Goal: Task Accomplishment & Management: Manage account settings

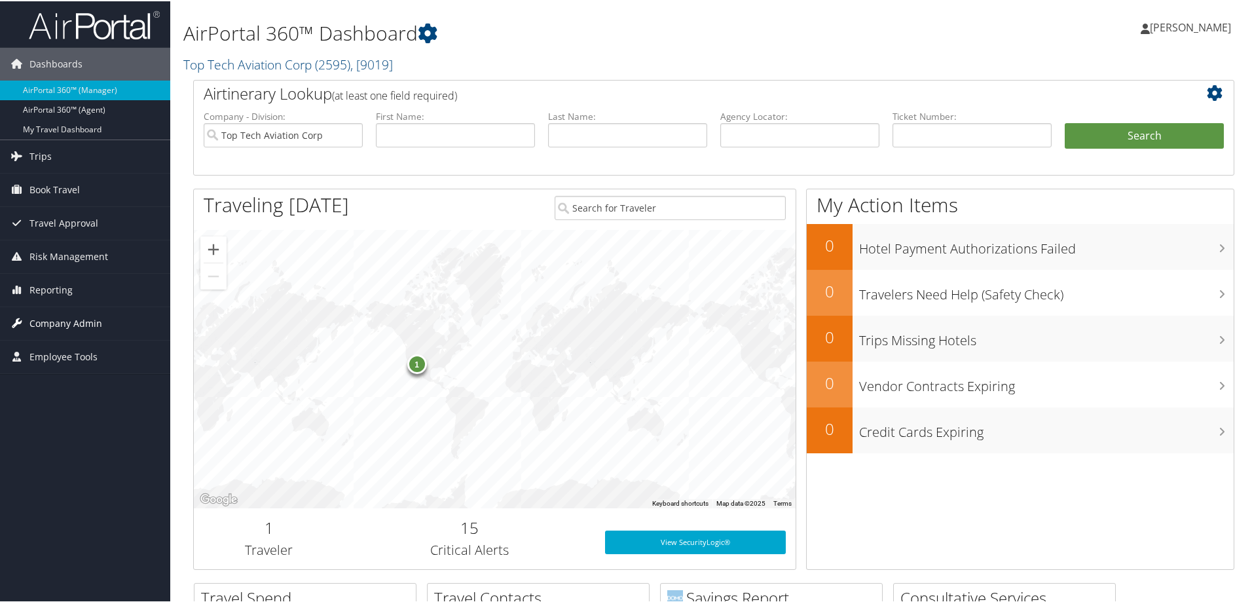
click at [68, 320] on span "Company Admin" at bounding box center [65, 322] width 73 height 33
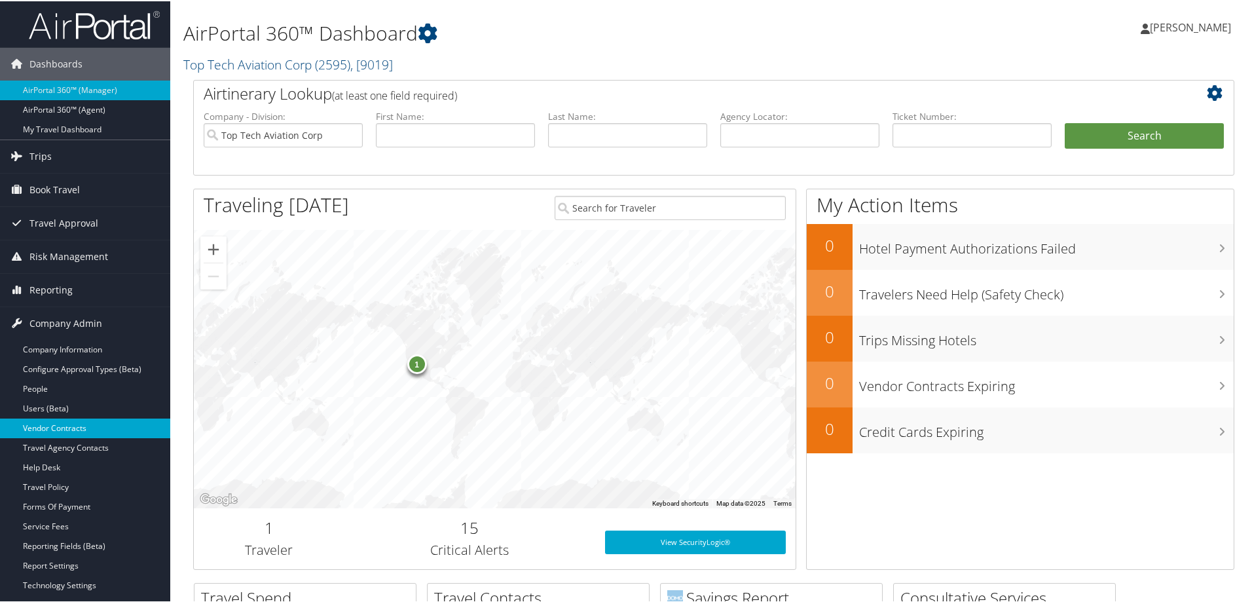
click at [69, 428] on link "Vendor Contracts" at bounding box center [85, 427] width 170 height 20
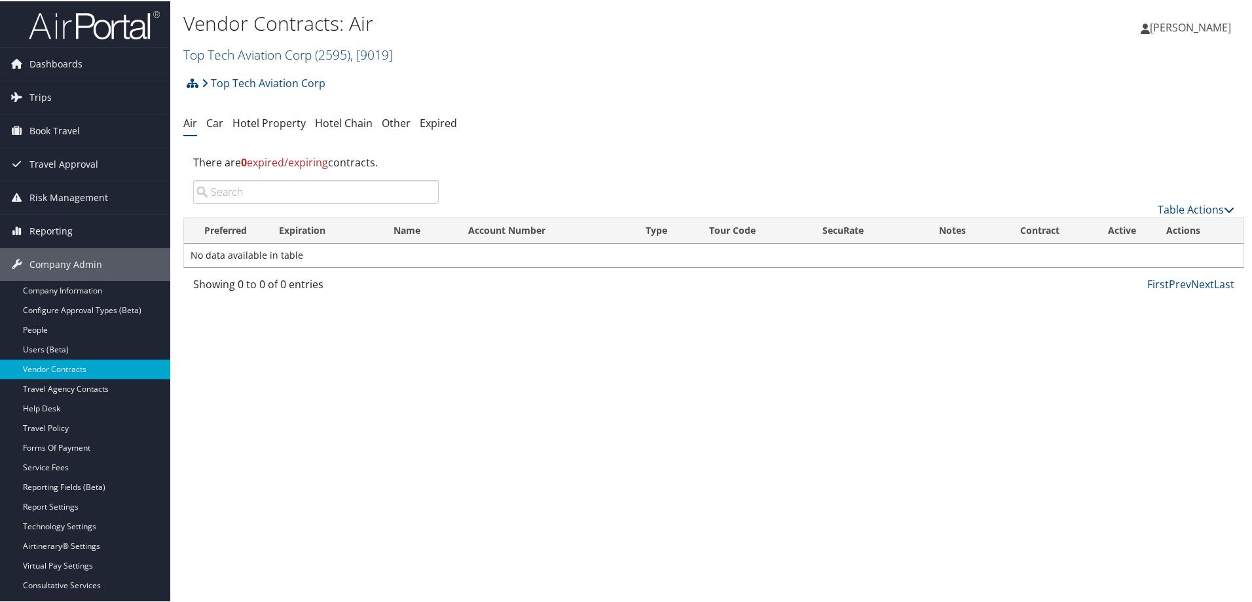
click at [251, 57] on link "Top Tech Aviation Corp ( 2595 ) , [ 9019 ]" at bounding box center [288, 54] width 210 height 18
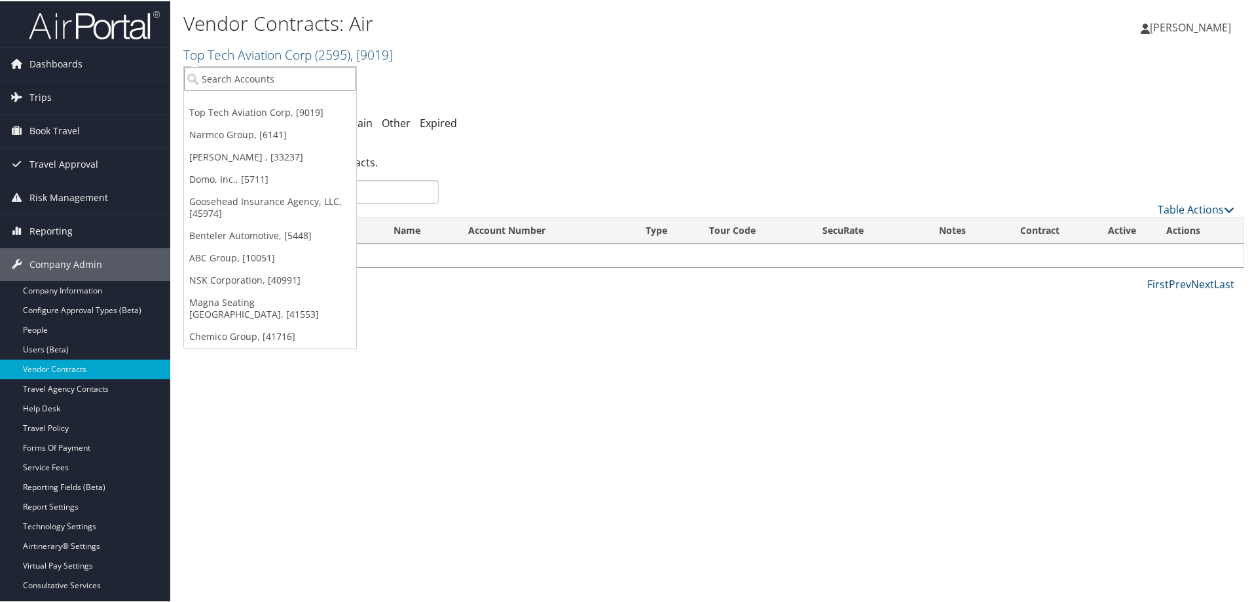
click at [249, 84] on input "search" at bounding box center [270, 77] width 172 height 24
type input "ghsp"
click at [240, 107] on div "GHSP (1605), [9247]" at bounding box center [270, 102] width 187 height 12
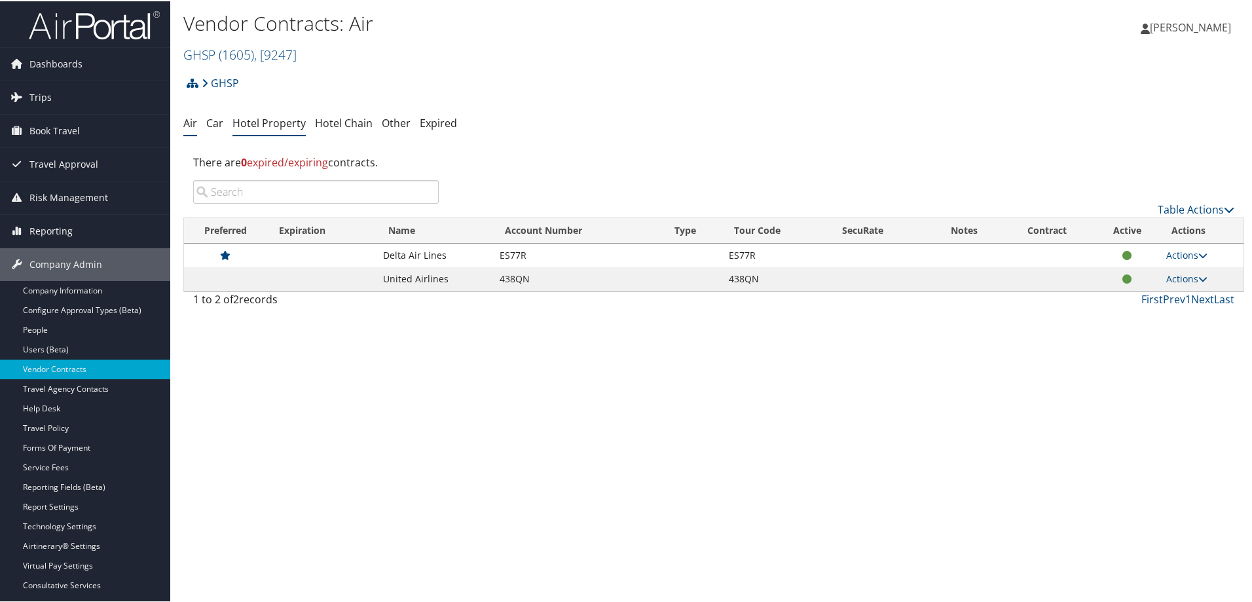
click at [270, 115] on link "Hotel Property" at bounding box center [269, 122] width 73 height 14
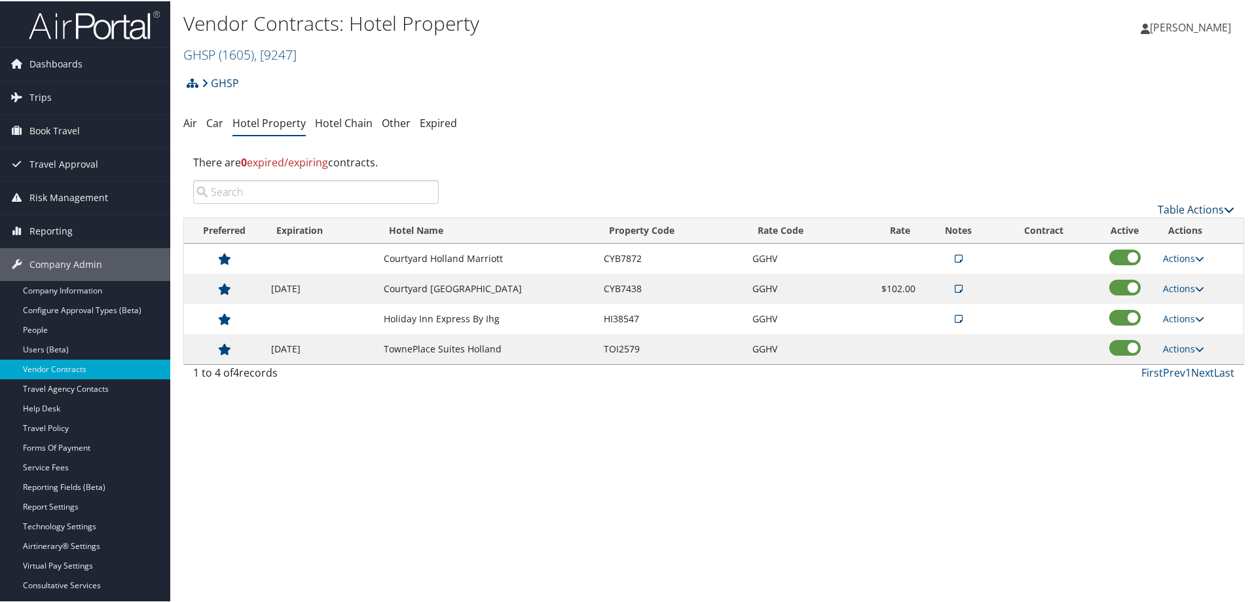
click at [1199, 204] on link "Table Actions" at bounding box center [1196, 208] width 77 height 14
click at [1090, 223] on link "Add New Contract" at bounding box center [1152, 228] width 172 height 22
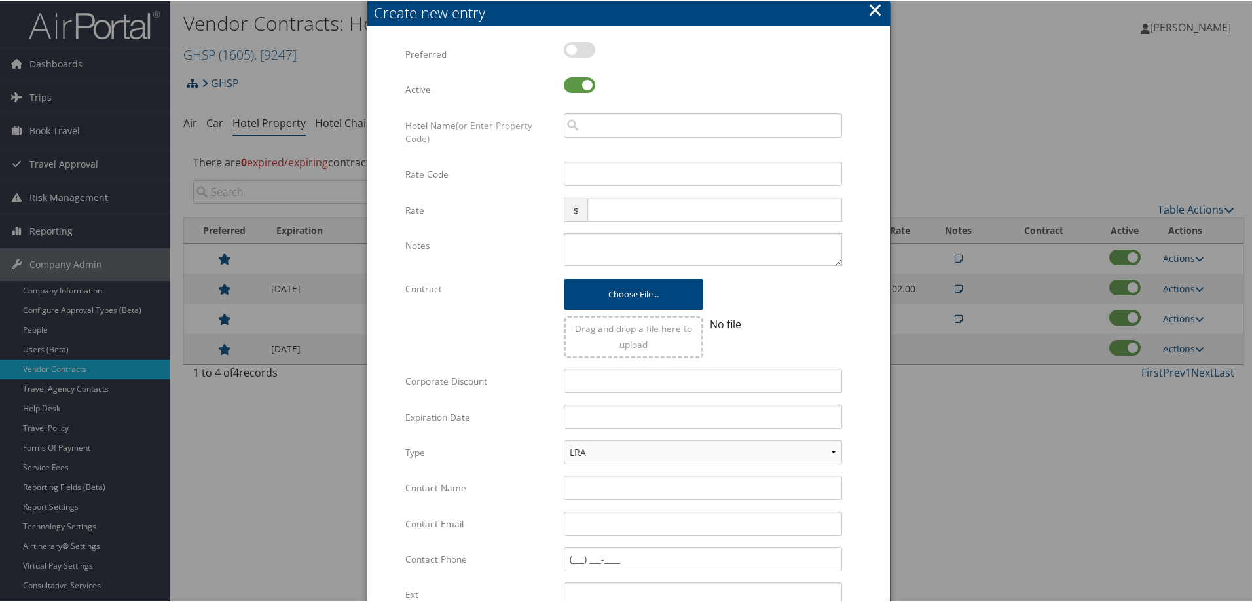
click at [583, 49] on label at bounding box center [579, 49] width 31 height 16
click at [579, 49] on input "checkbox" at bounding box center [574, 51] width 9 height 9
checkbox input "true"
click at [604, 126] on input "search" at bounding box center [703, 124] width 278 height 24
paste input "H7756"
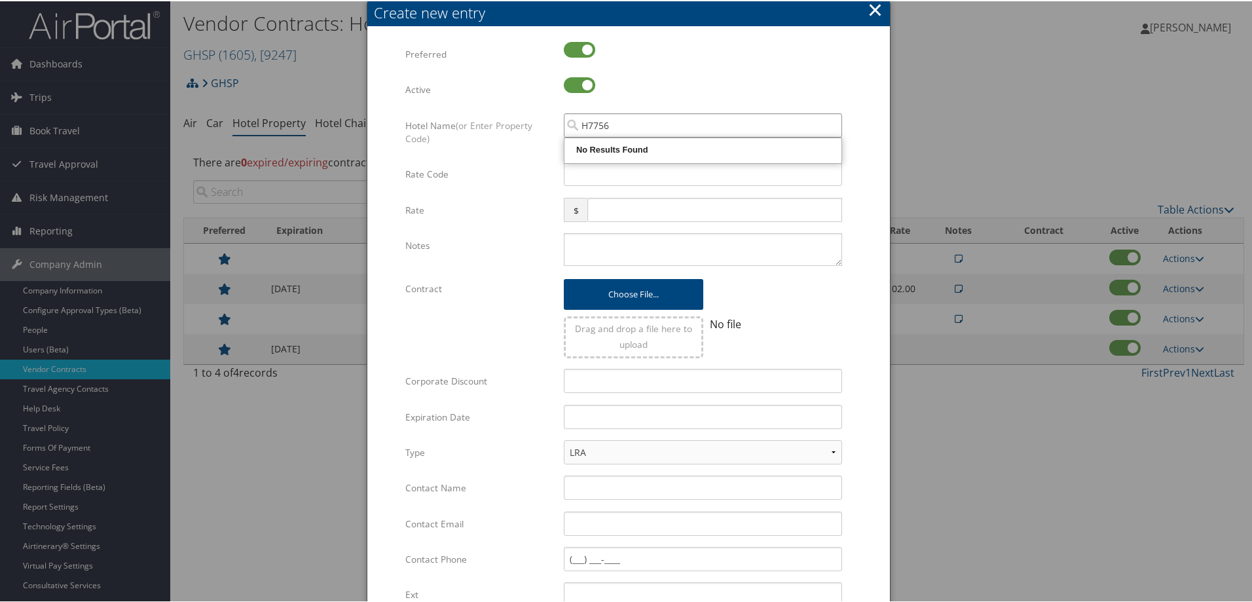
drag, startPoint x: 620, startPoint y: 123, endPoint x: 548, endPoint y: 121, distance: 72.1
click at [548, 121] on div "Hotel Name (or Enter Property Code) H7756 Multiple values The selected items co…" at bounding box center [628, 136] width 447 height 49
type input "H7756"
click at [830, 124] on input "H7756" at bounding box center [703, 124] width 278 height 24
click at [633, 125] on input "search" at bounding box center [703, 124] width 278 height 24
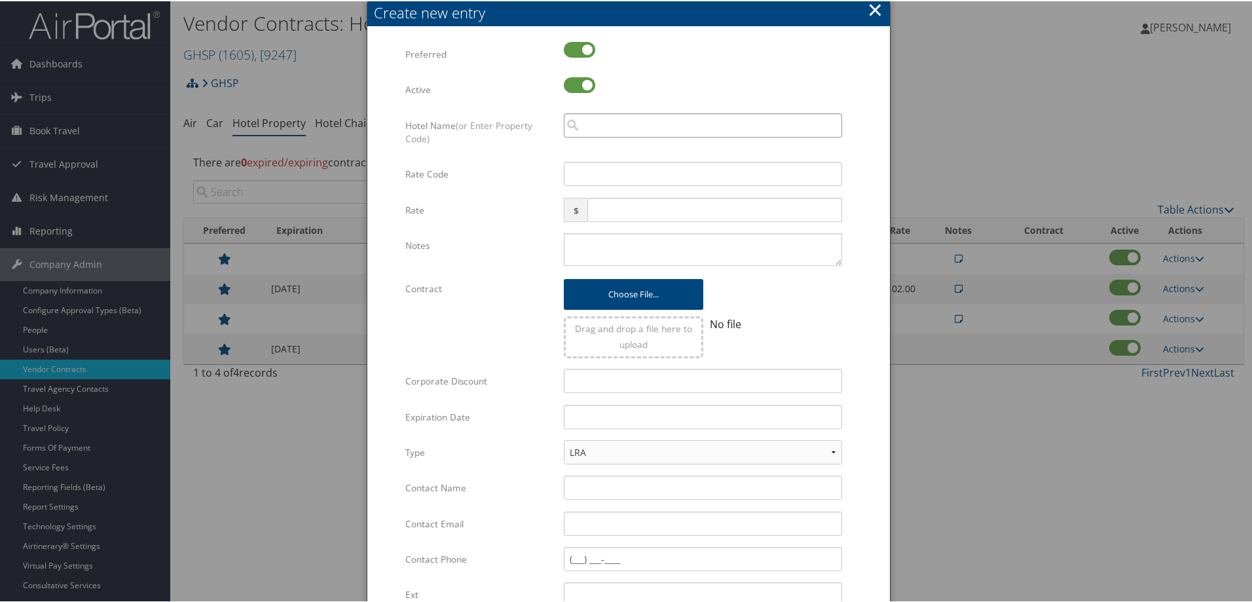
paste input "Holiday Inn Express & Suites Grand Haven"
drag, startPoint x: 789, startPoint y: 121, endPoint x: 498, endPoint y: 127, distance: 290.2
click at [498, 127] on div "Hotel Name (or Enter Property Code) Holiday Inn Express & Suites Grand Haven Mu…" at bounding box center [628, 136] width 447 height 49
paste input "7756"
type input "H7756"
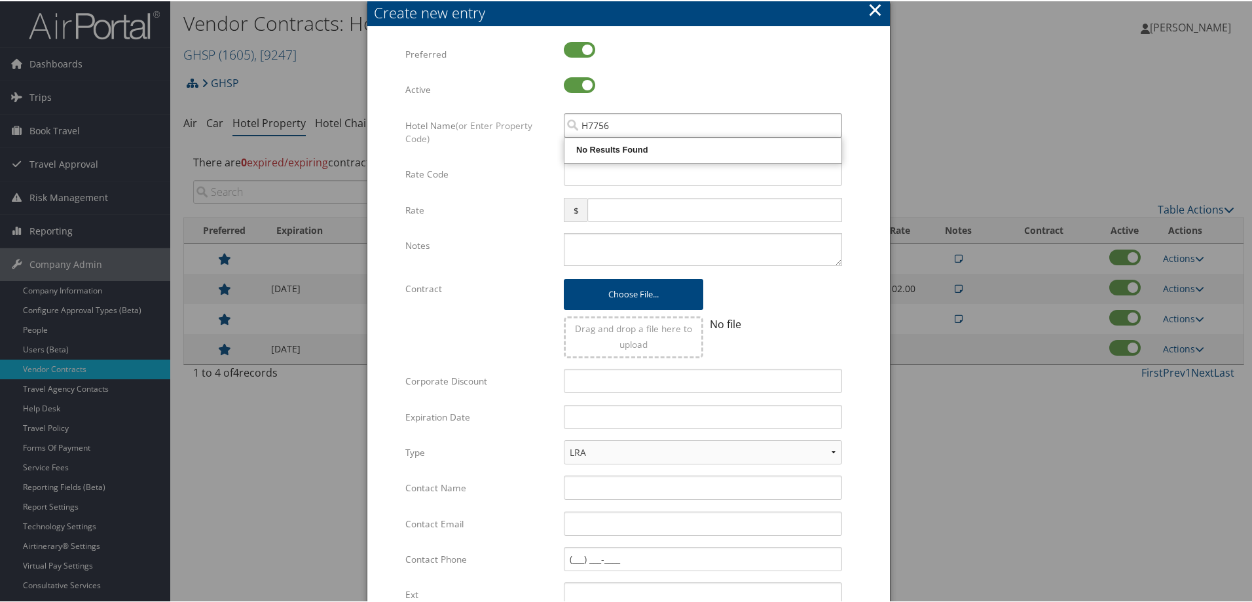
click at [830, 125] on input "H7756" at bounding box center [703, 124] width 278 height 24
click at [876, 5] on button "×" at bounding box center [875, 8] width 15 height 26
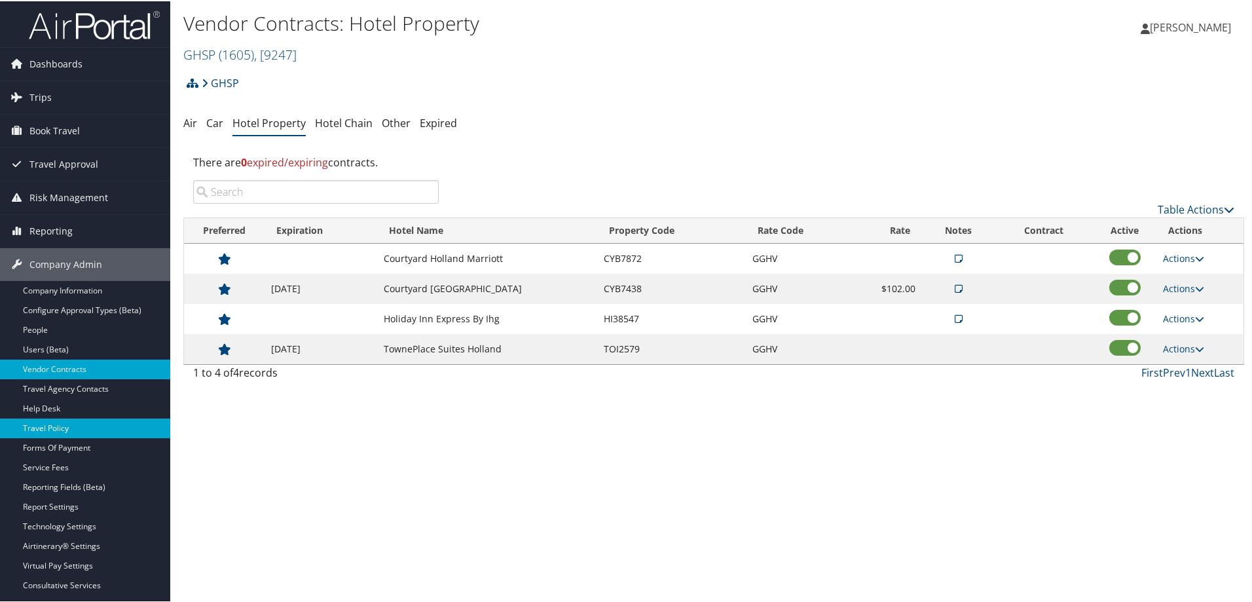
click at [61, 428] on link "Travel Policy" at bounding box center [85, 427] width 170 height 20
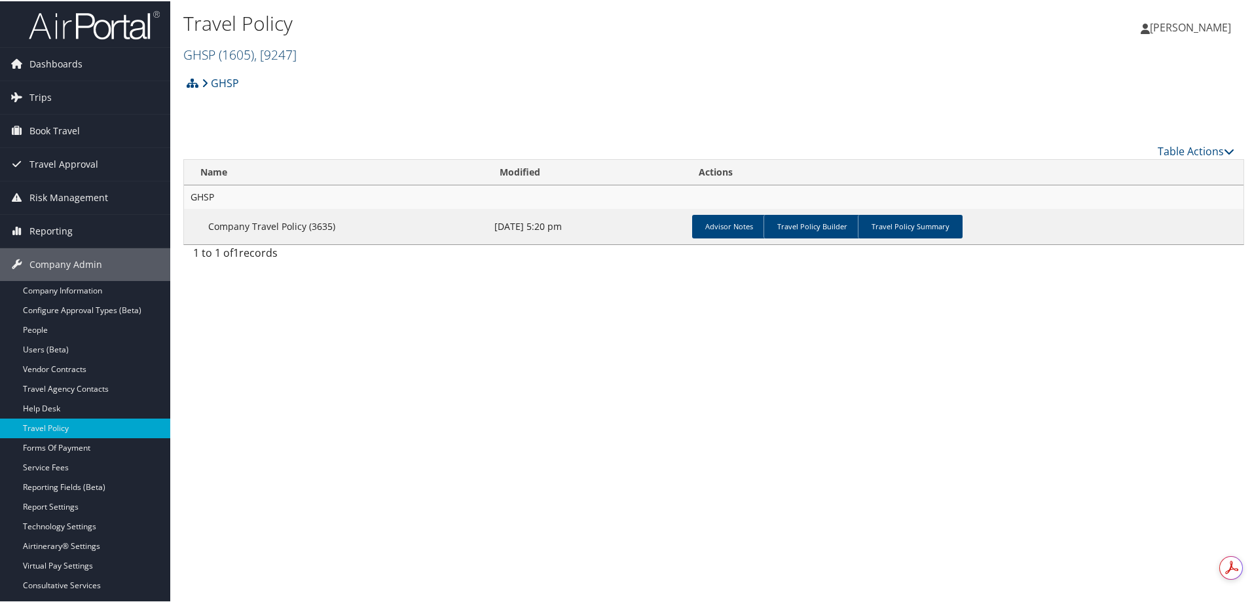
click at [204, 52] on link "GHSP ( 1605 ) , [ 9247 ]" at bounding box center [239, 54] width 113 height 18
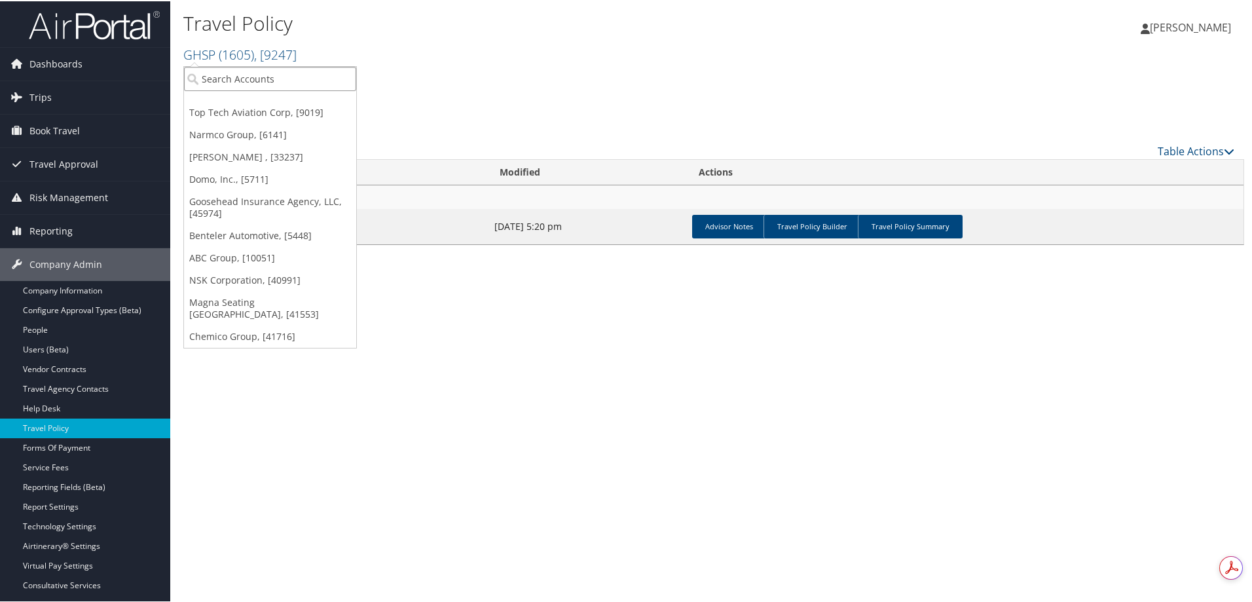
click at [217, 79] on input "search" at bounding box center [270, 77] width 172 height 24
type input "abc"
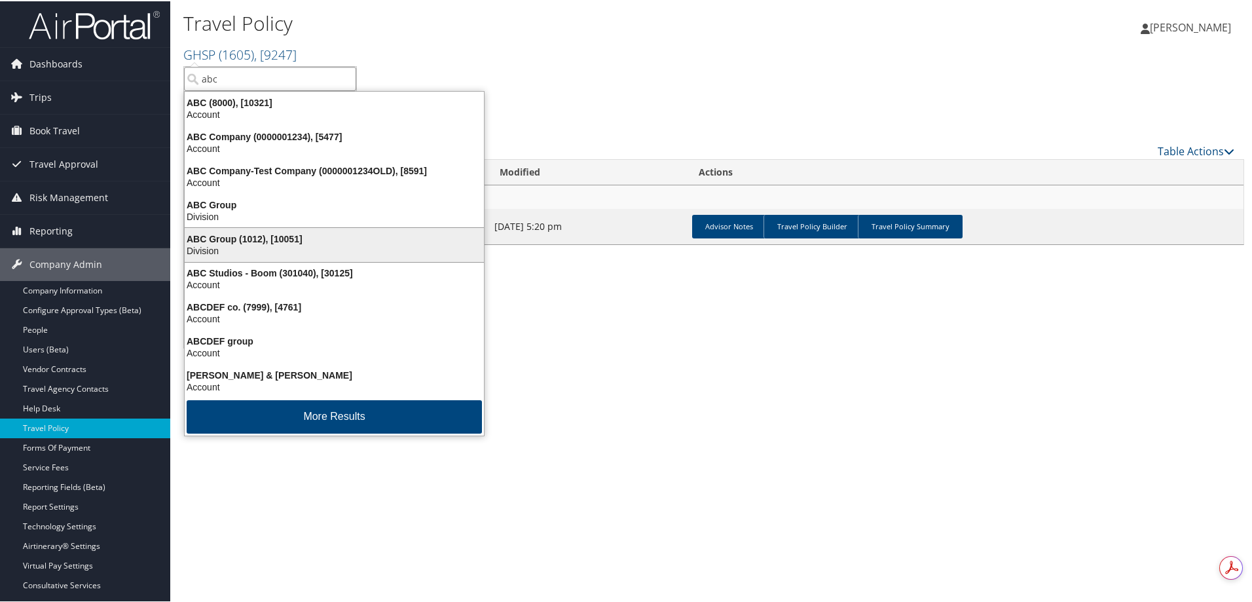
click at [251, 234] on div "ABC Group (1012), [10051]" at bounding box center [334, 238] width 315 height 12
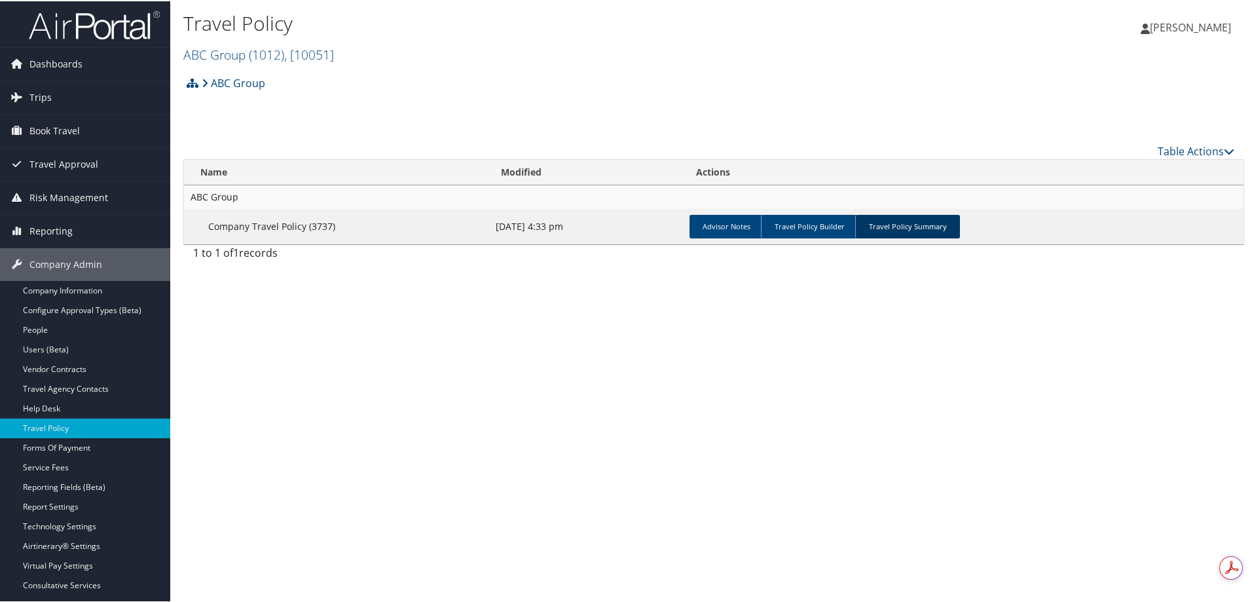
click at [909, 223] on link "Travel Policy Summary" at bounding box center [907, 226] width 105 height 24
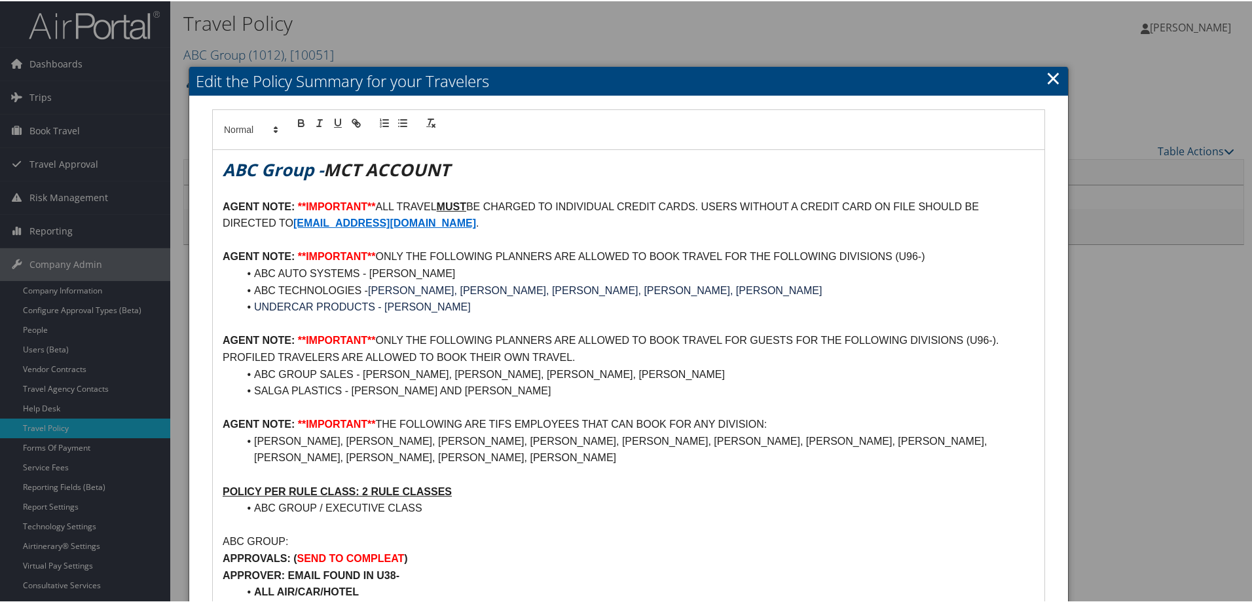
click at [1046, 72] on link "×" at bounding box center [1053, 77] width 15 height 26
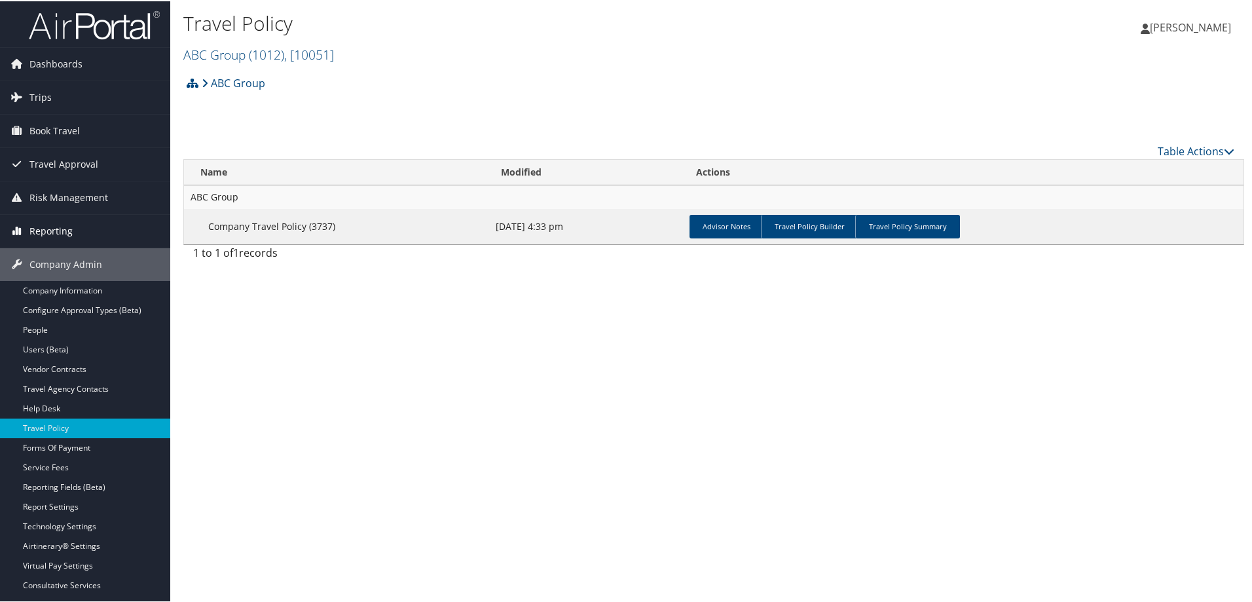
click at [62, 222] on span "Reporting" at bounding box center [50, 230] width 43 height 33
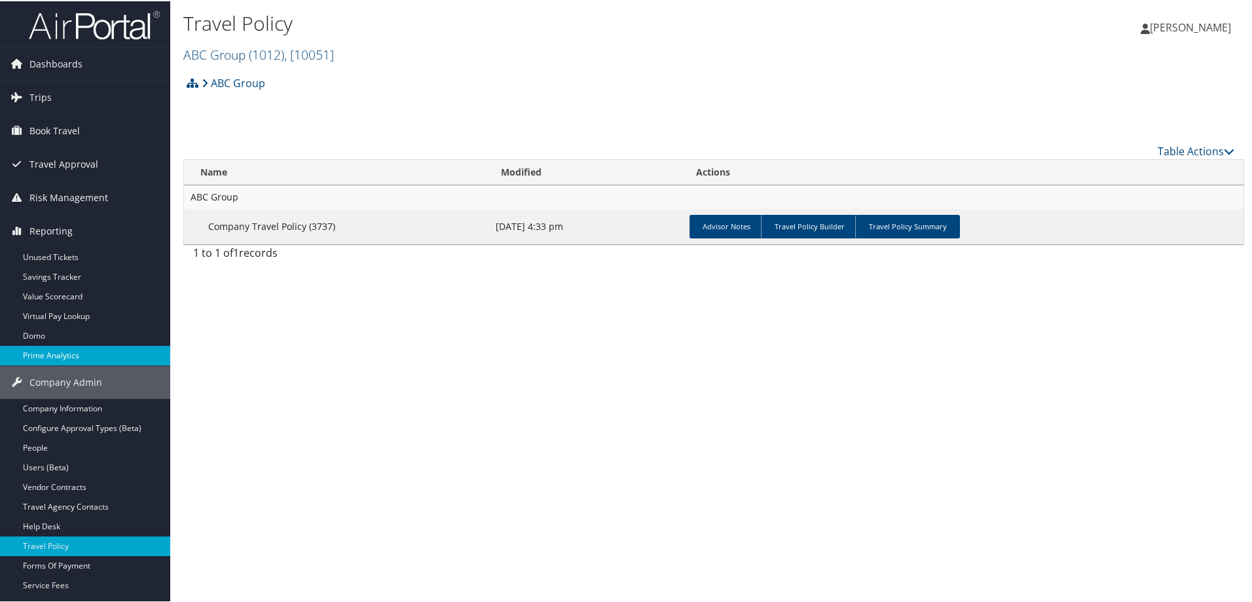
click at [53, 355] on link "Prime Analytics" at bounding box center [85, 355] width 170 height 20
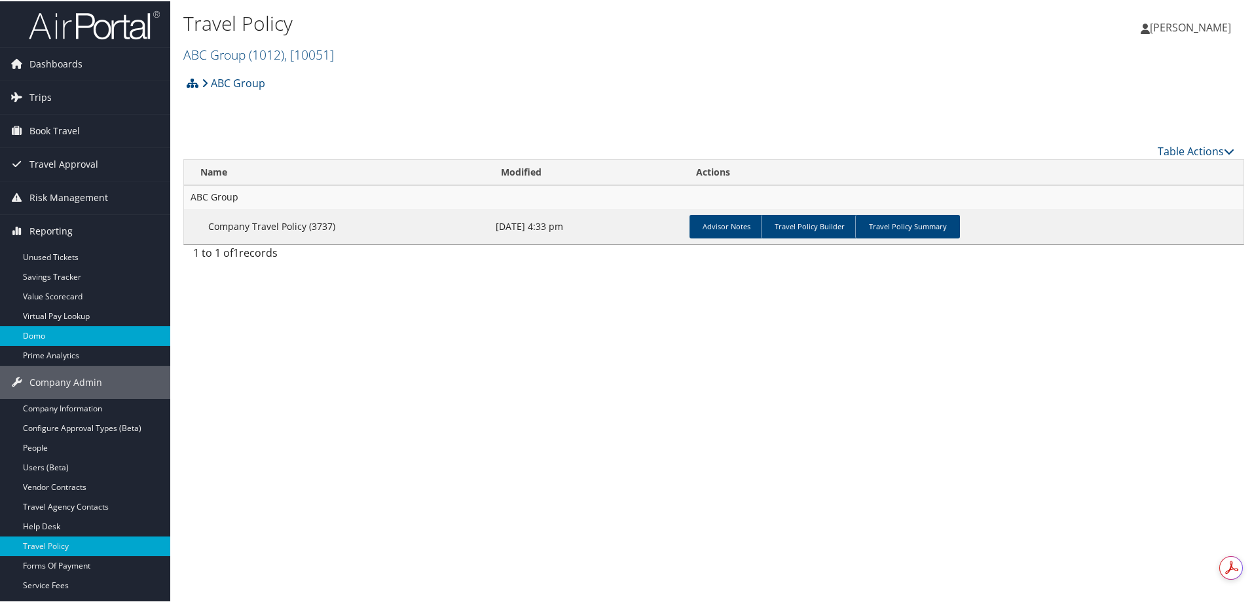
click at [43, 331] on link "Domo" at bounding box center [85, 335] width 170 height 20
click at [210, 53] on link "ABC Group ( 1012 ) , [ 10051 ]" at bounding box center [258, 54] width 151 height 18
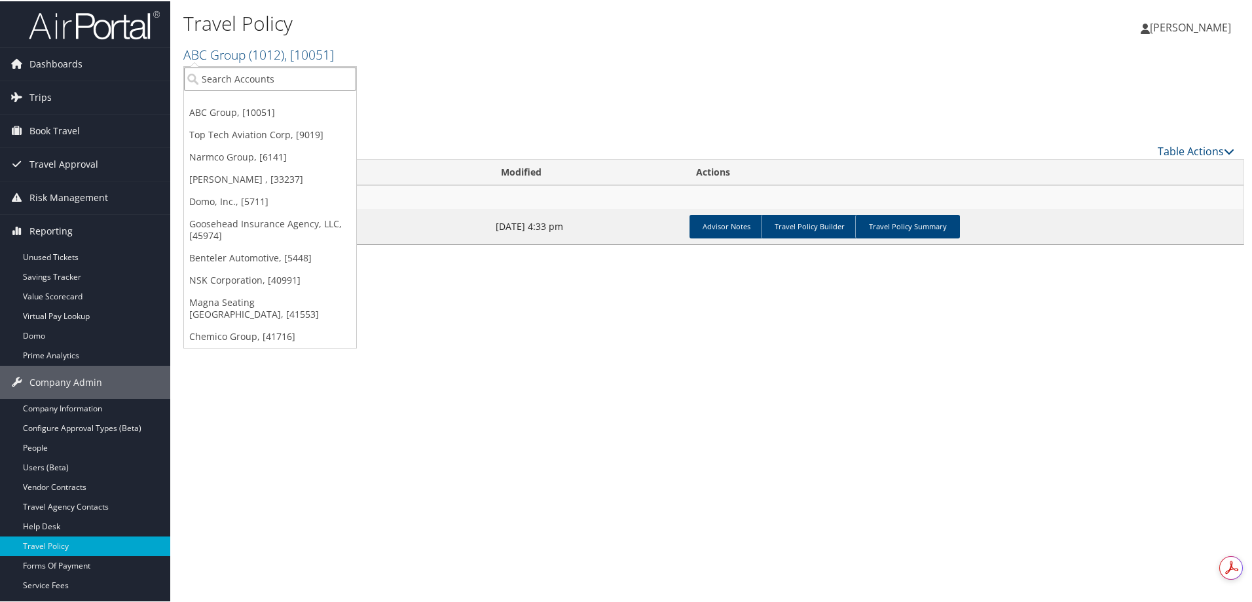
click at [233, 77] on input "search" at bounding box center [270, 77] width 172 height 24
type input "merit"
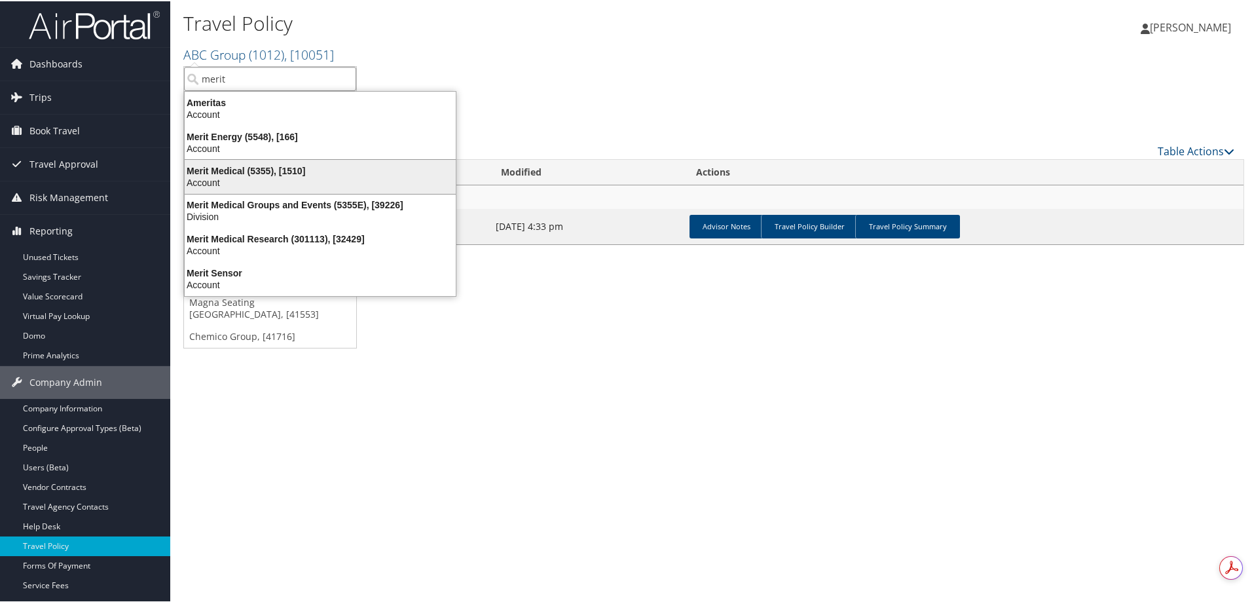
click at [288, 171] on div "Merit Medical (5355), [1510]" at bounding box center [320, 170] width 287 height 12
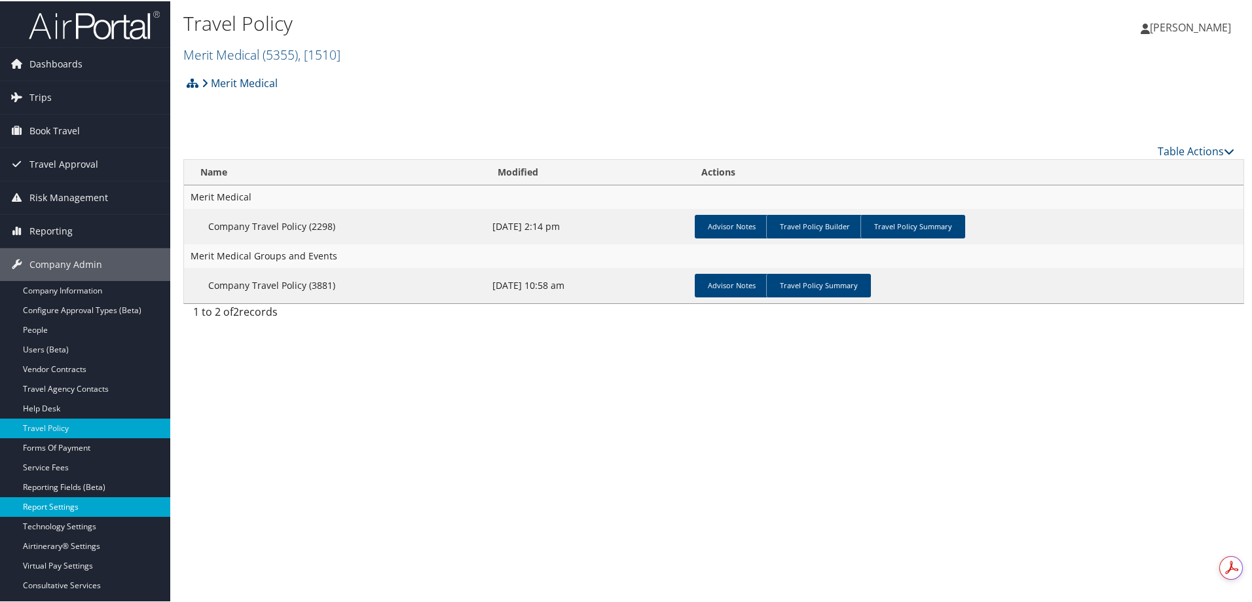
click at [75, 504] on link "Report Settings" at bounding box center [85, 506] width 170 height 20
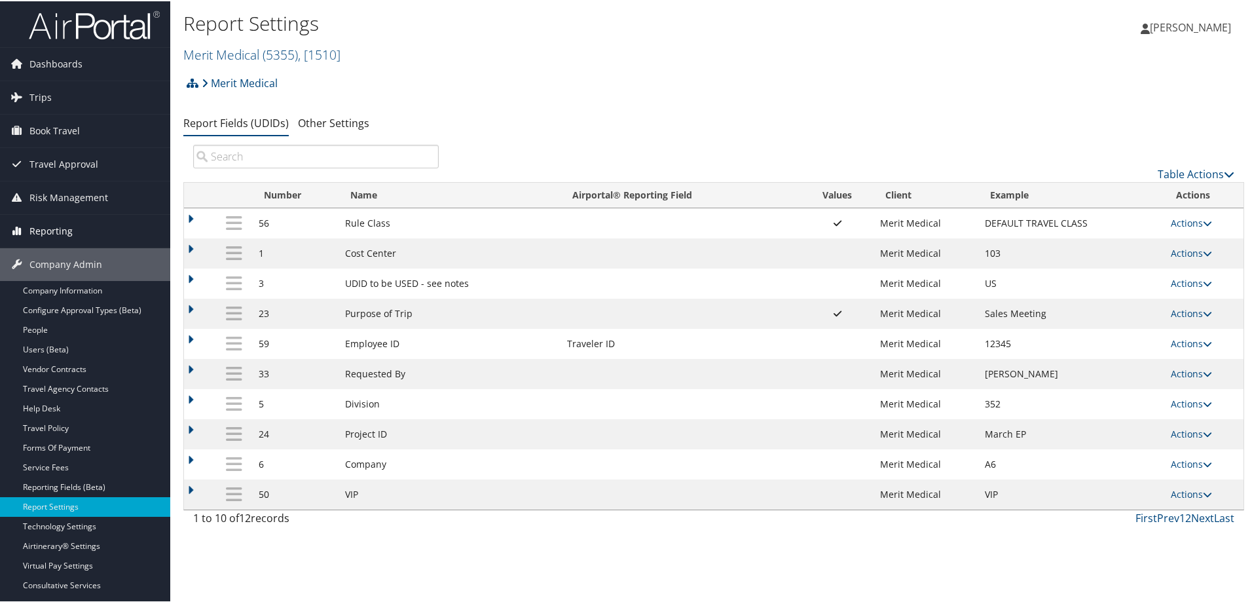
click at [56, 223] on span "Reporting" at bounding box center [50, 230] width 43 height 33
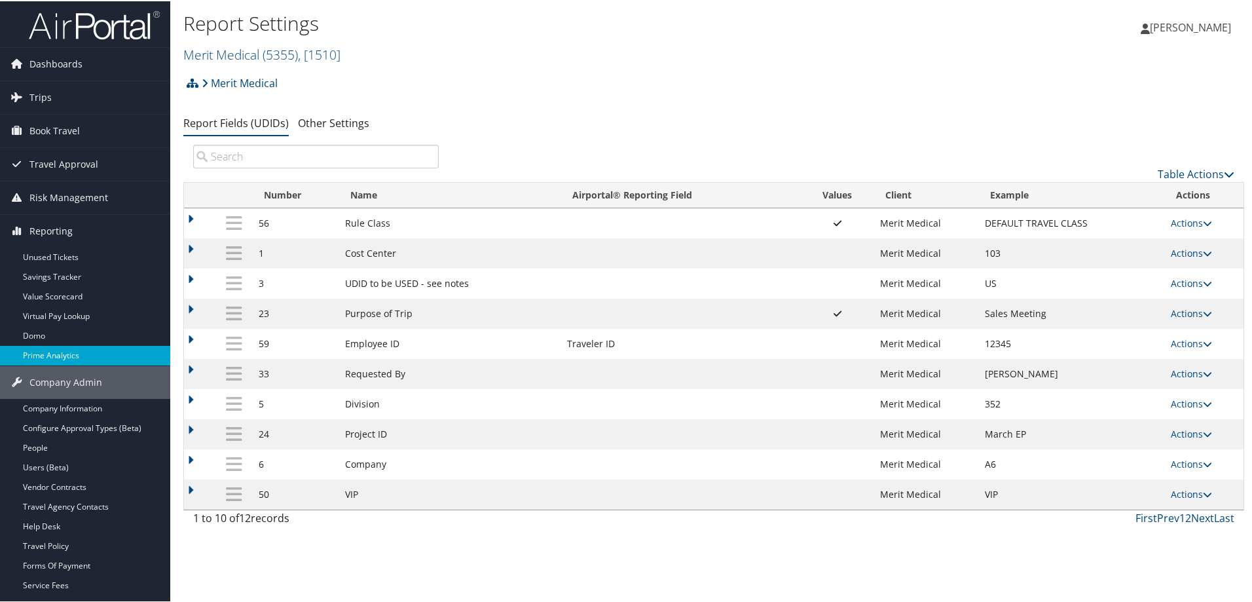
click at [64, 350] on link "Prime Analytics" at bounding box center [85, 355] width 170 height 20
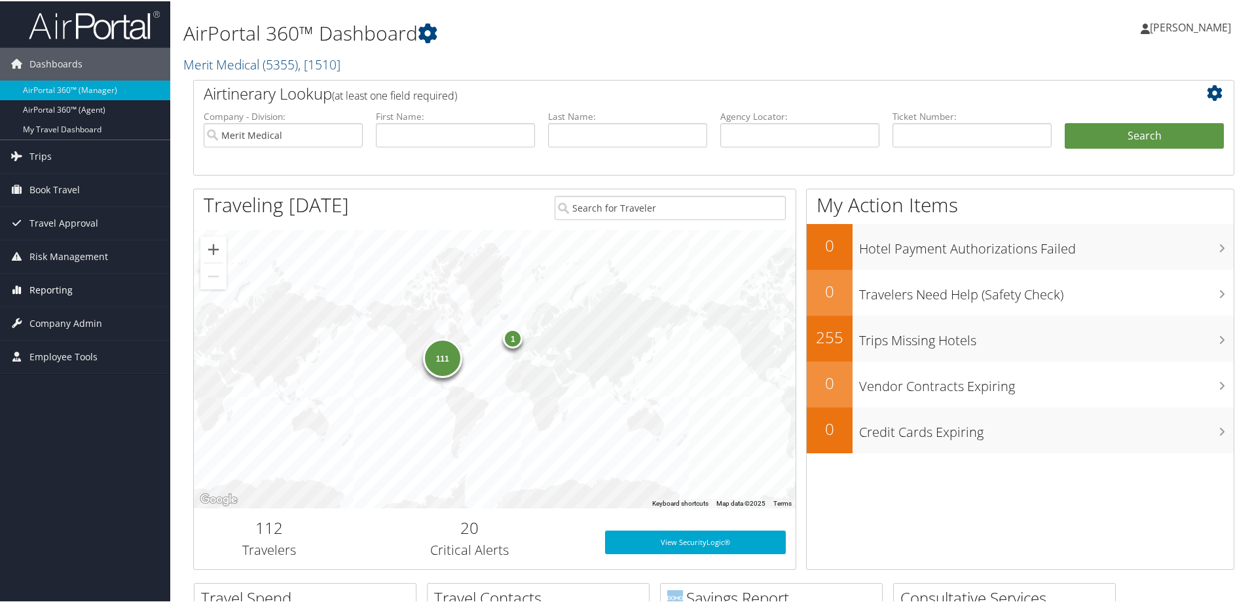
click at [58, 287] on span "Reporting" at bounding box center [50, 288] width 43 height 33
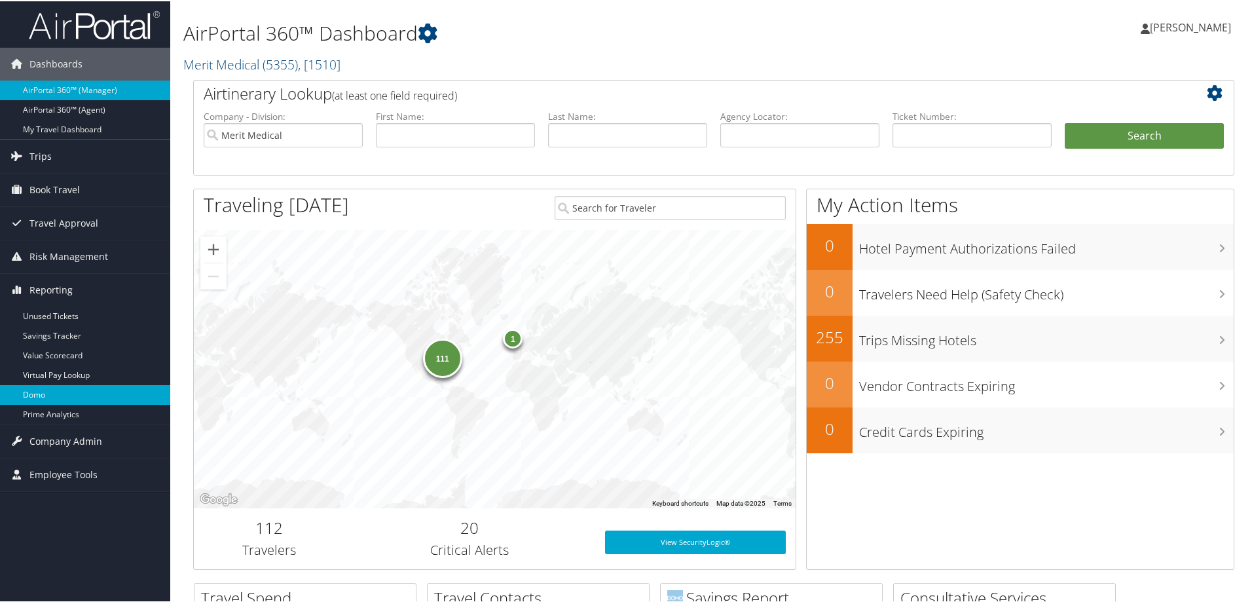
click at [48, 392] on link "Domo" at bounding box center [85, 394] width 170 height 20
click at [52, 413] on link "Prime Analytics" at bounding box center [85, 413] width 170 height 20
click at [593, 28] on h1 "AirPortal 360™ Dashboard" at bounding box center [536, 32] width 707 height 28
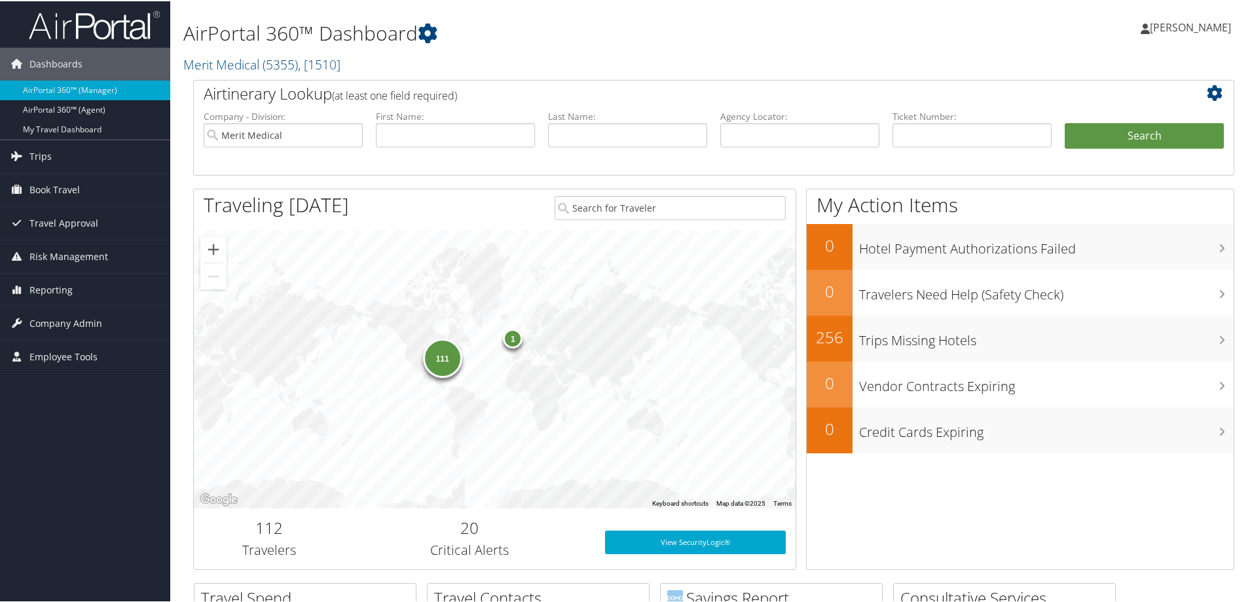
click at [660, 30] on h1 "AirPortal 360™ Dashboard" at bounding box center [536, 32] width 707 height 28
click at [48, 155] on span "Trips" at bounding box center [40, 155] width 22 height 33
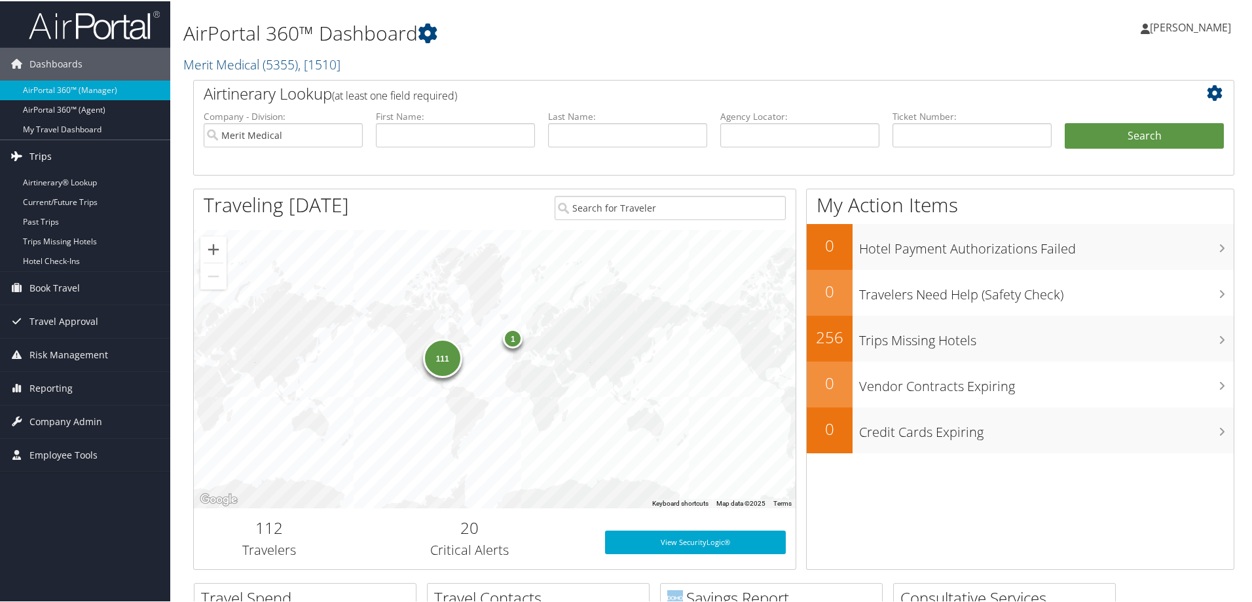
click at [81, 170] on link "Trips" at bounding box center [85, 155] width 170 height 33
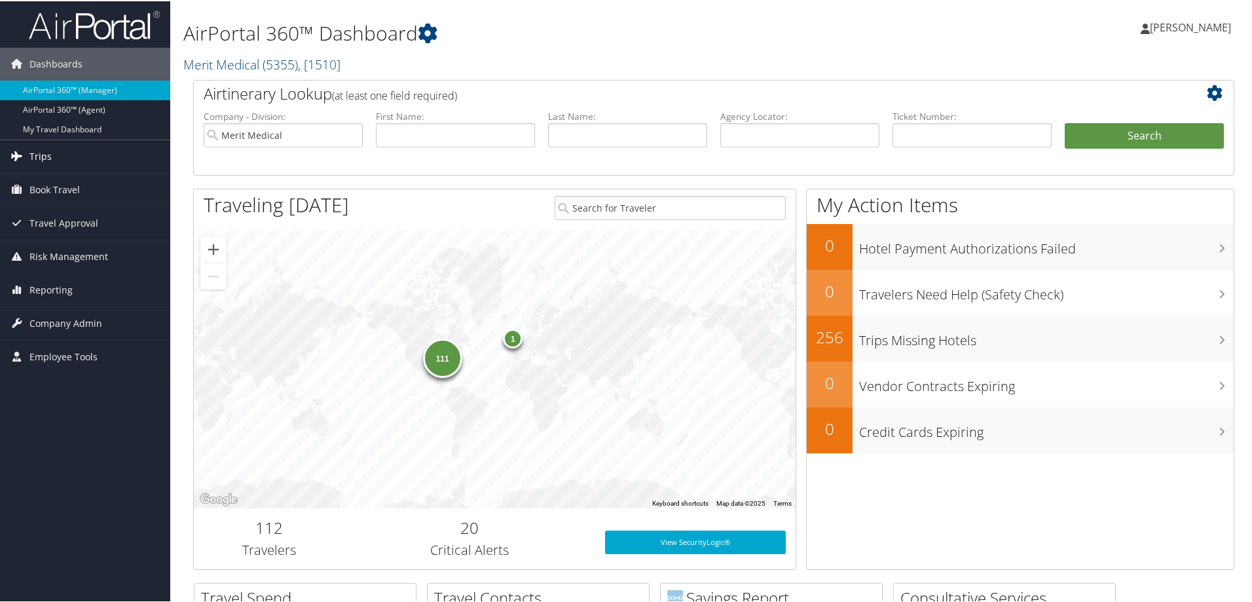
click at [51, 153] on link "Trips" at bounding box center [85, 155] width 170 height 33
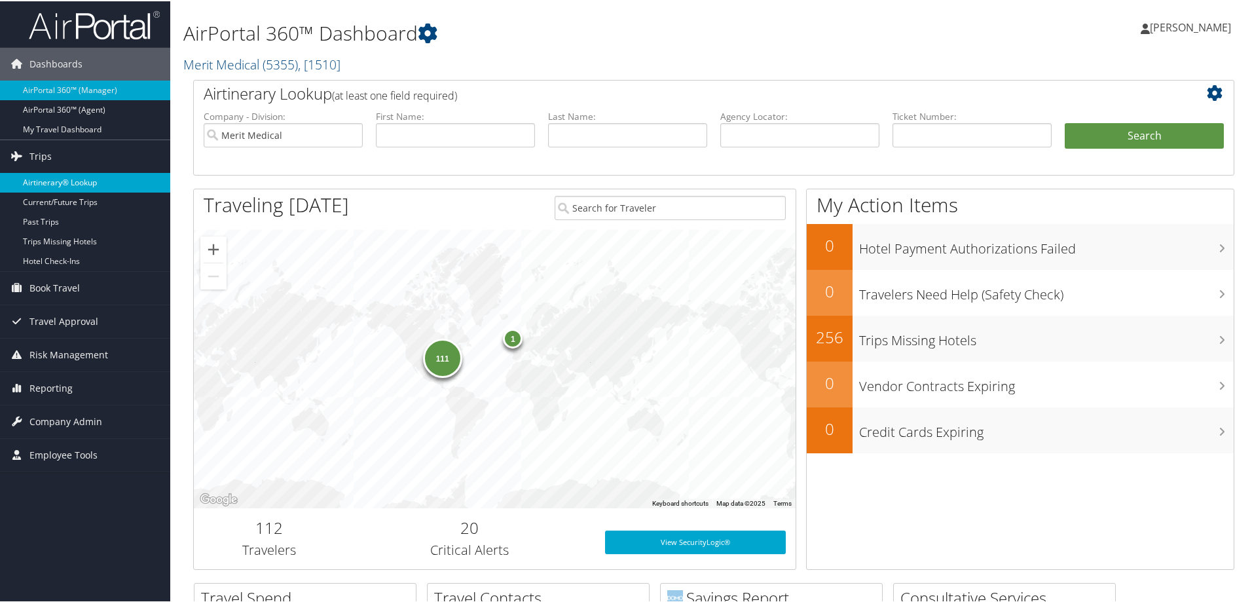
click at [77, 179] on link "Airtinerary® Lookup" at bounding box center [85, 182] width 170 height 20
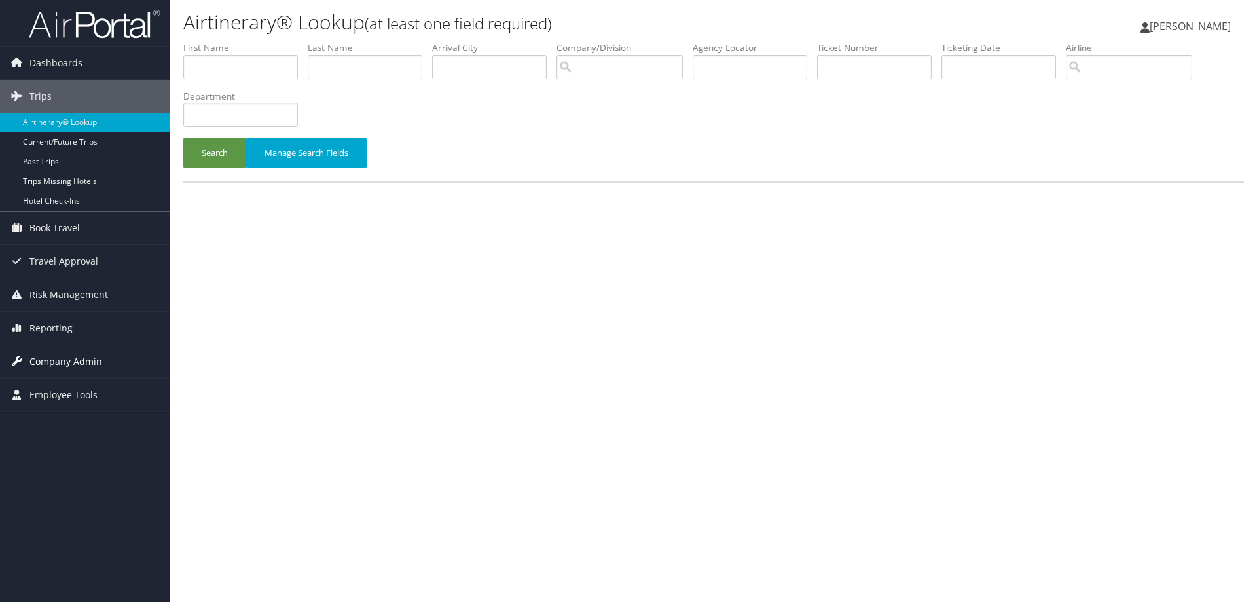
click at [58, 362] on span "Company Admin" at bounding box center [65, 361] width 73 height 33
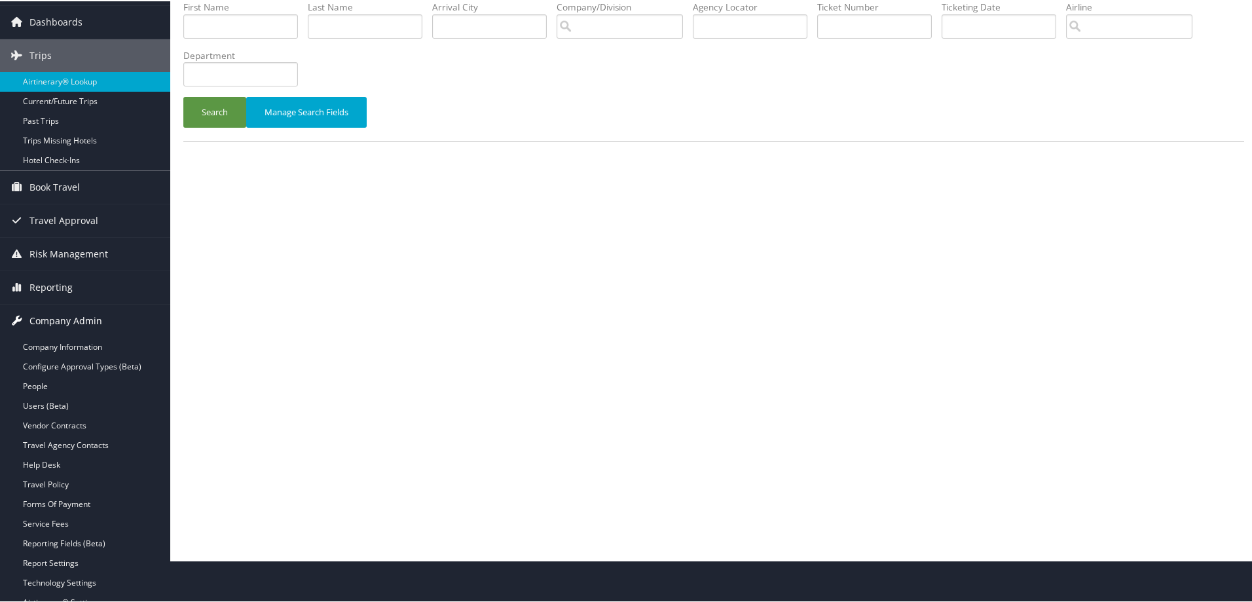
scroll to position [65, 0]
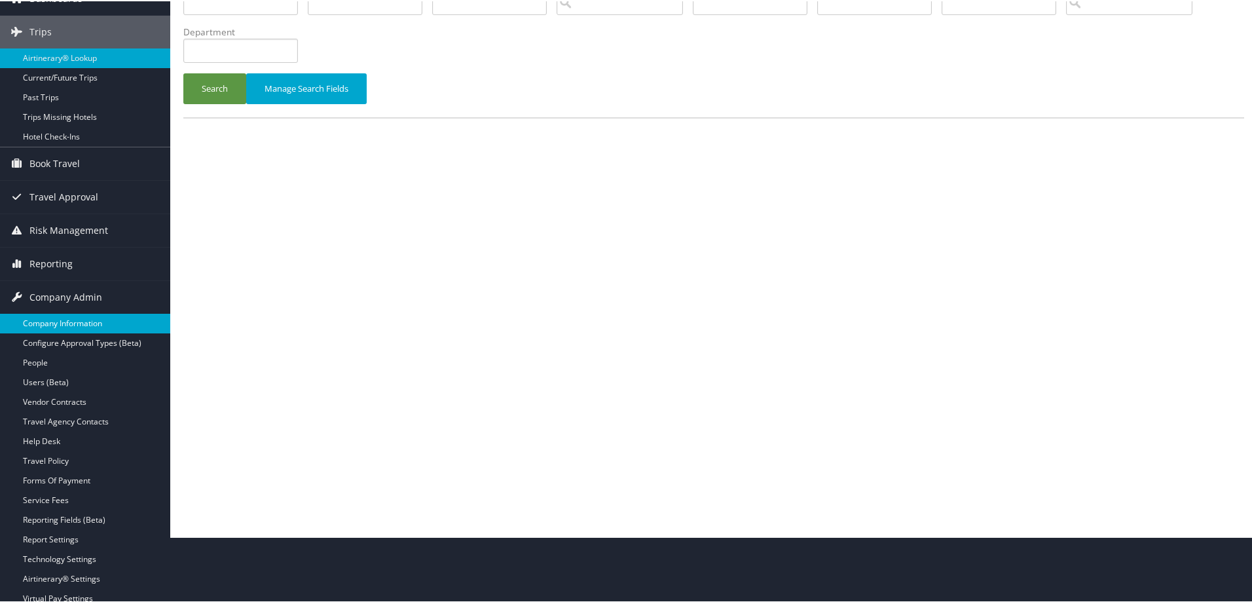
click at [67, 318] on link "Company Information" at bounding box center [85, 322] width 170 height 20
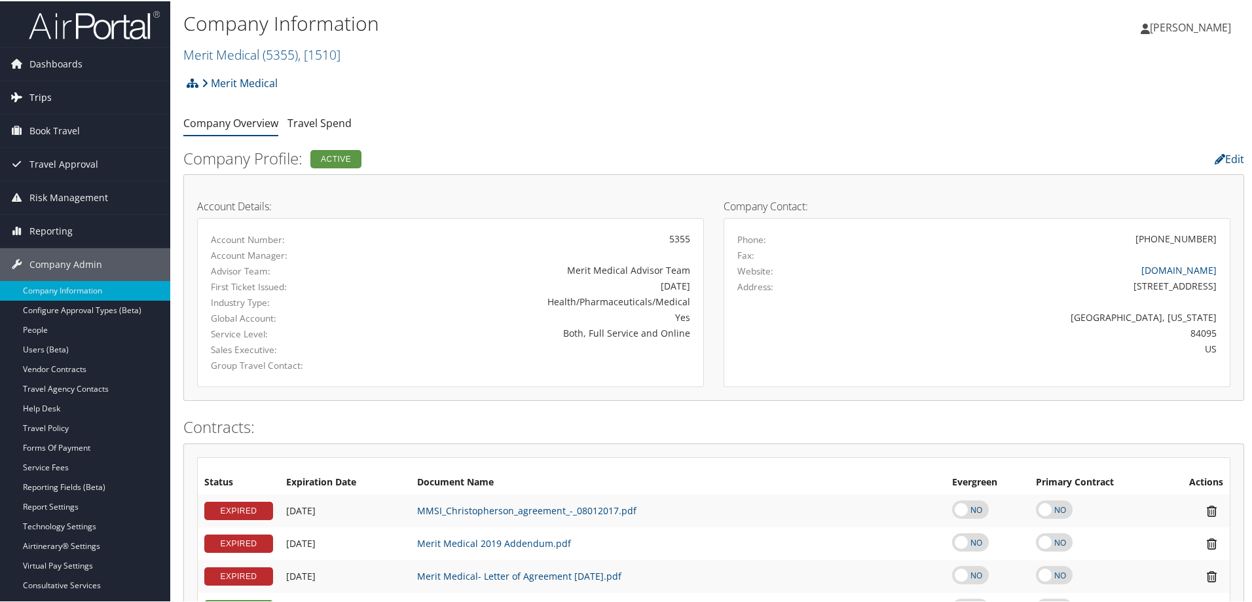
click at [44, 98] on span "Trips" at bounding box center [40, 96] width 22 height 33
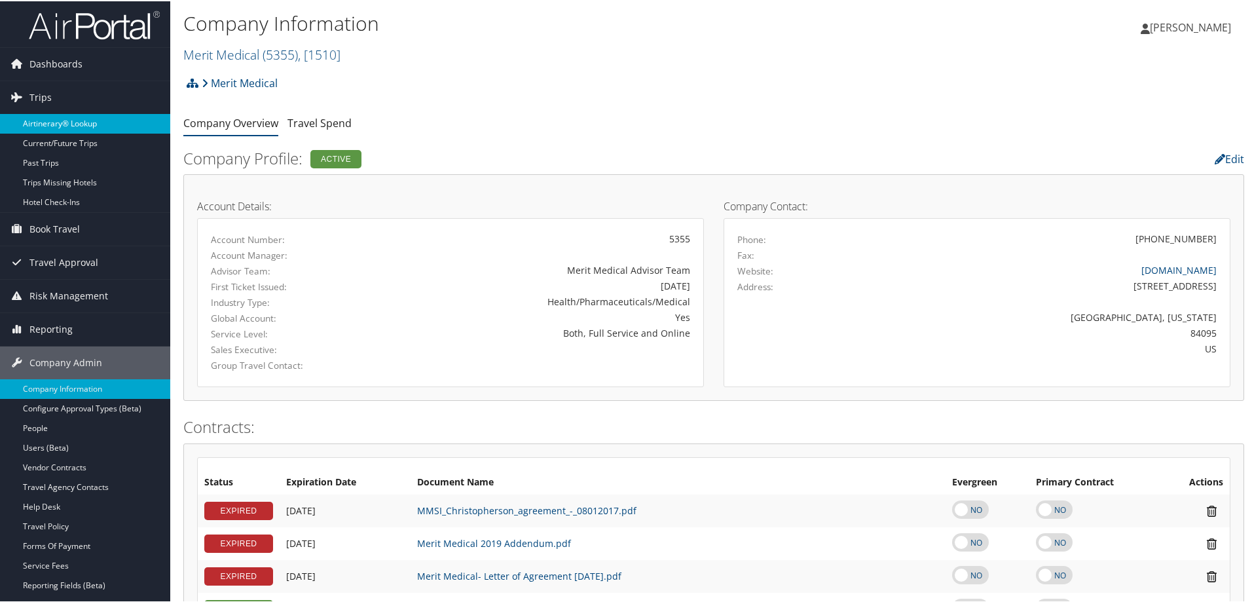
click at [61, 118] on link "Airtinerary® Lookup" at bounding box center [85, 123] width 170 height 20
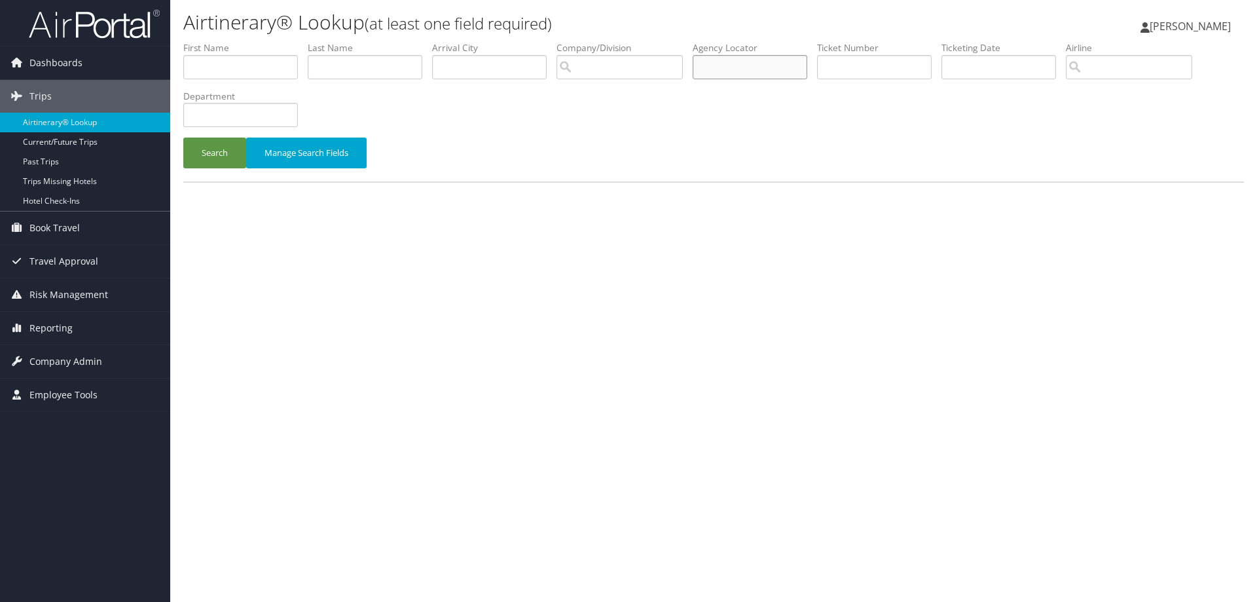
click at [763, 66] on input "text" at bounding box center [750, 67] width 115 height 24
paste input "D4HX0B"
click at [227, 158] on button "Search" at bounding box center [214, 153] width 63 height 31
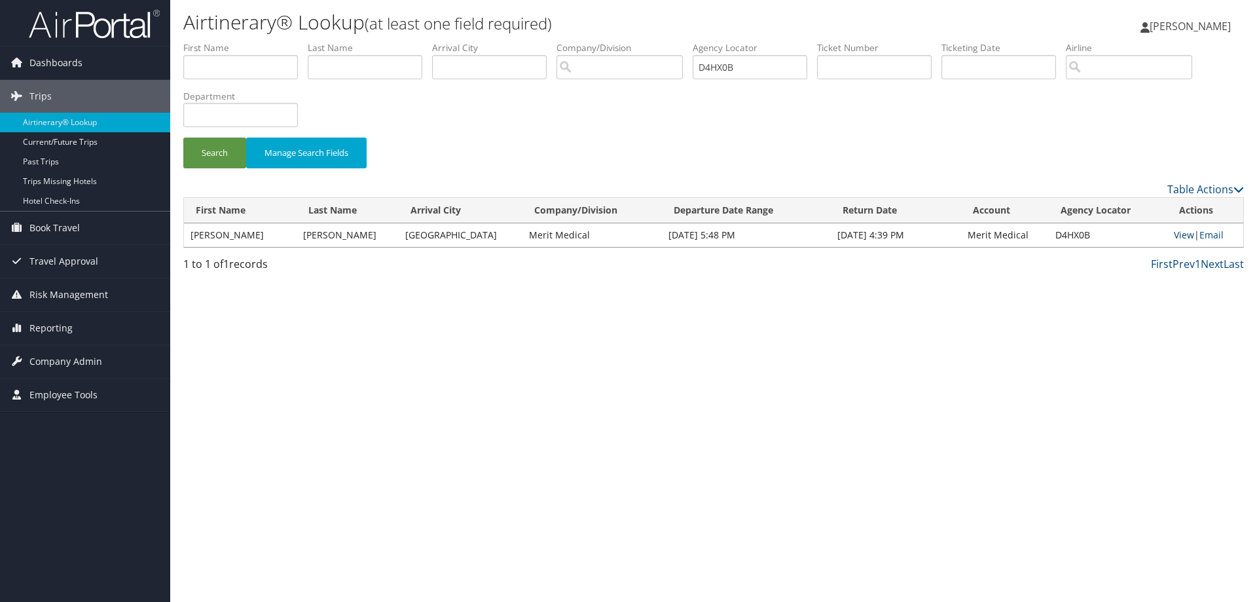
click at [1178, 232] on link "View" at bounding box center [1184, 235] width 20 height 12
drag, startPoint x: 711, startPoint y: 64, endPoint x: 634, endPoint y: 69, distance: 77.5
click at [637, 41] on ul "First Name Last Name Departure City Arrival City Company/Division Airport/City …" at bounding box center [713, 41] width 1061 height 0
paste input "CK1GW"
click at [215, 157] on button "Search" at bounding box center [214, 153] width 63 height 31
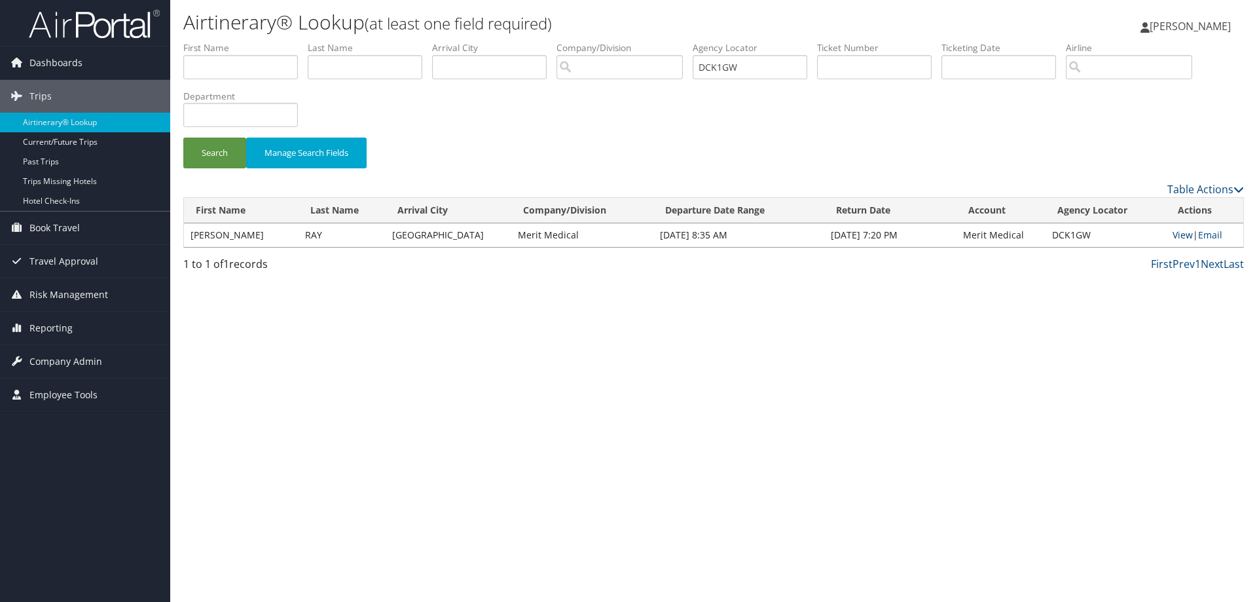
click at [1178, 232] on link "View" at bounding box center [1183, 235] width 20 height 12
drag, startPoint x: 773, startPoint y: 67, endPoint x: 589, endPoint y: 74, distance: 183.5
click at [594, 41] on ul "First Name Last Name Departure City Arrival City Company/Division Airport/City …" at bounding box center [713, 41] width 1061 height 0
paste input "5WDR"
click at [209, 151] on button "Search" at bounding box center [214, 153] width 63 height 31
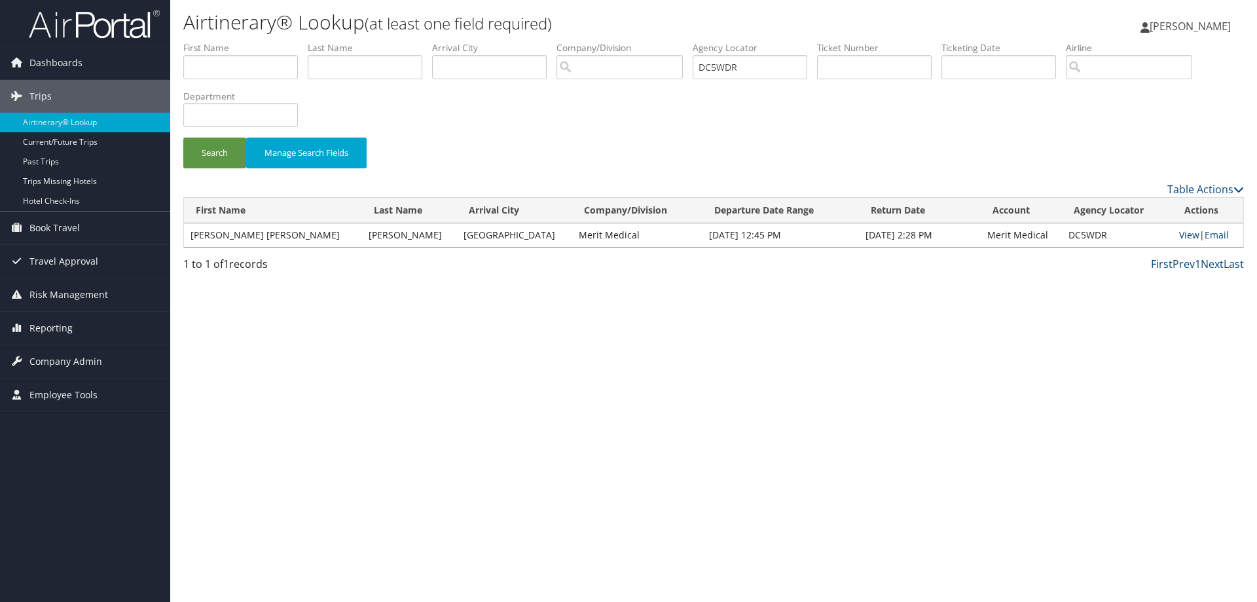
click at [1180, 231] on link "View" at bounding box center [1190, 235] width 20 height 12
drag, startPoint x: 787, startPoint y: 73, endPoint x: 635, endPoint y: 66, distance: 151.5
click at [636, 41] on ul "First Name Last Name Departure City Arrival City Company/Division Airport/City …" at bounding box center [713, 41] width 1061 height 0
paste input "79PHN"
type input "D79PHN"
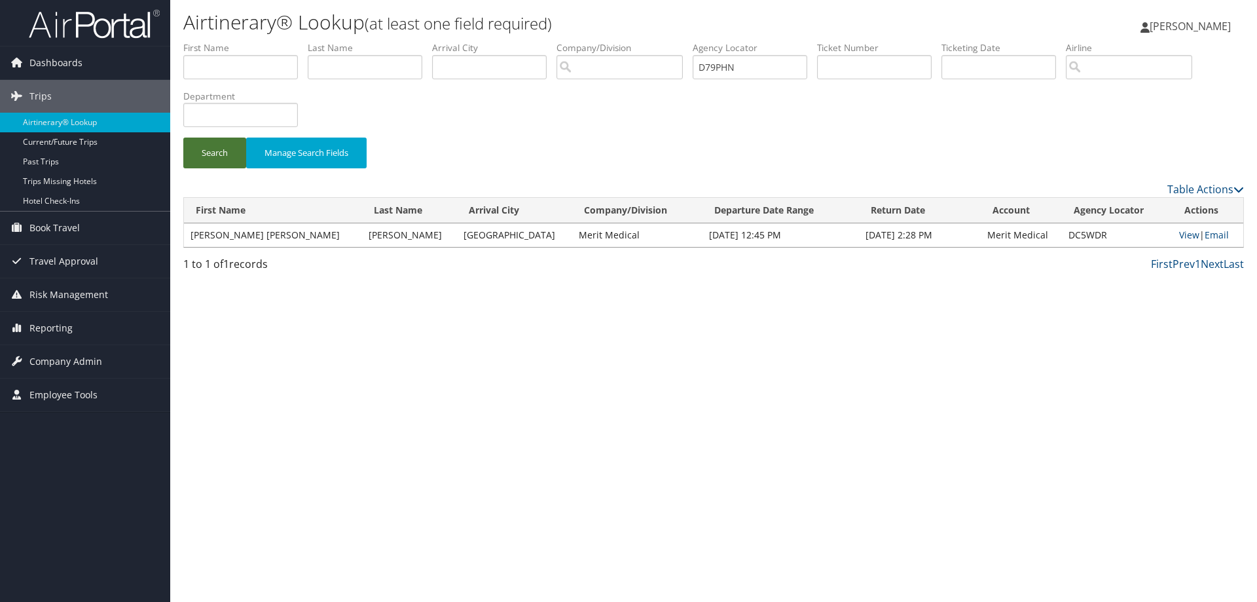
click at [214, 151] on button "Search" at bounding box center [214, 153] width 63 height 31
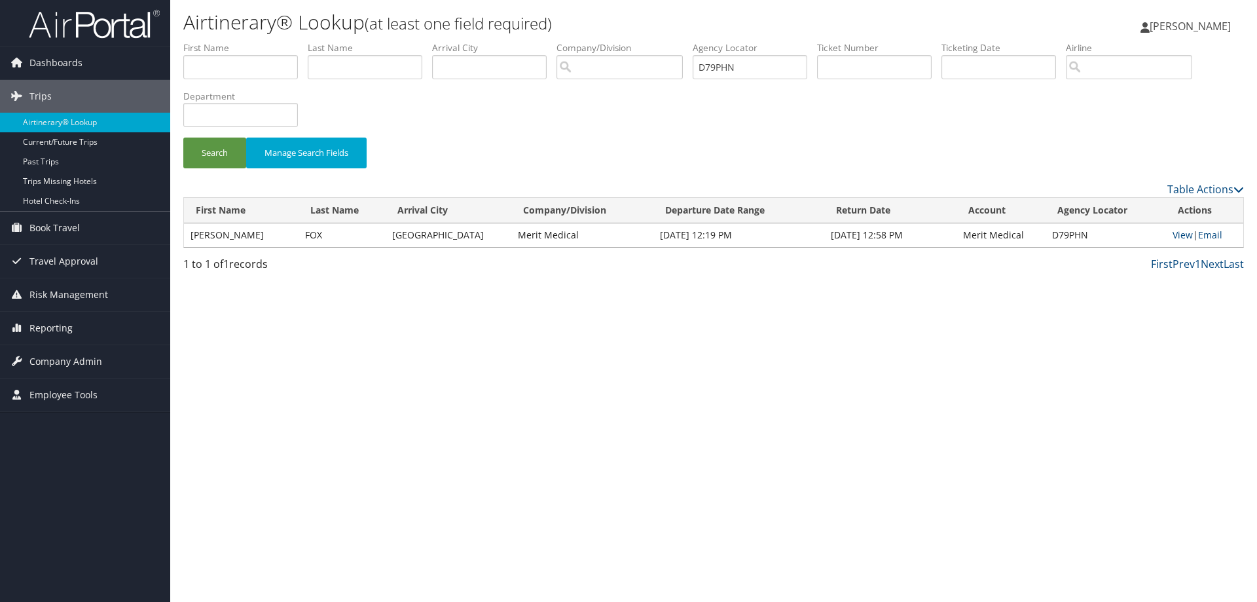
click at [1189, 233] on td "View | Email" at bounding box center [1204, 235] width 77 height 24
click at [1176, 231] on link "View" at bounding box center [1183, 235] width 20 height 12
click at [56, 365] on span "Company Admin" at bounding box center [65, 361] width 73 height 33
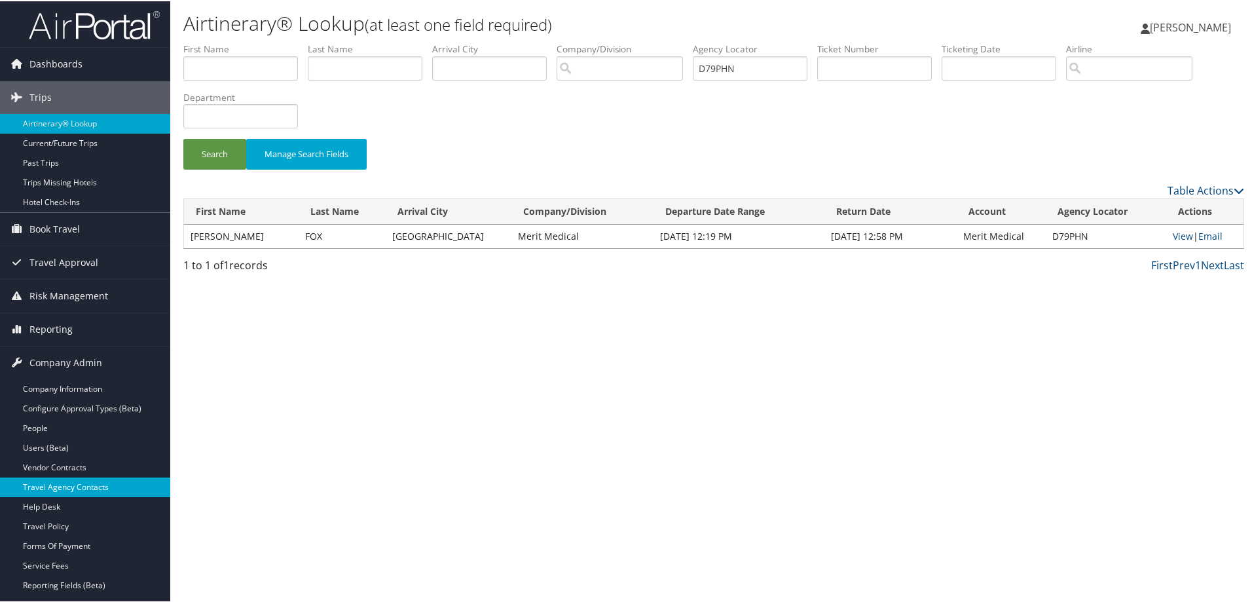
click at [56, 486] on link "Travel Agency Contacts" at bounding box center [85, 486] width 170 height 20
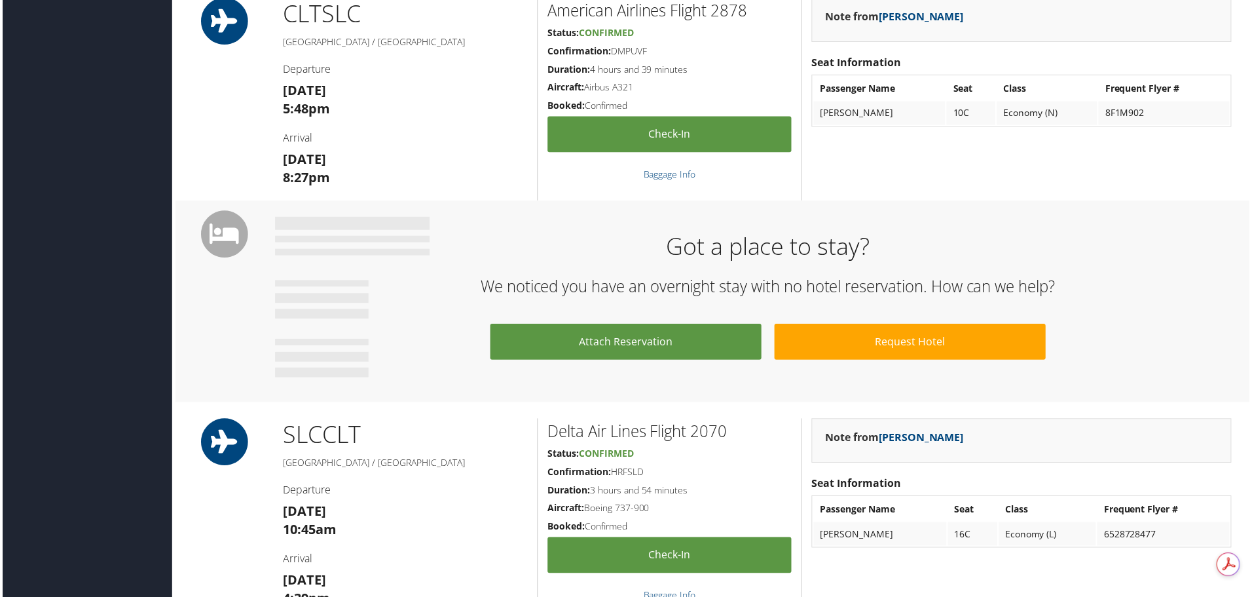
scroll to position [917, 0]
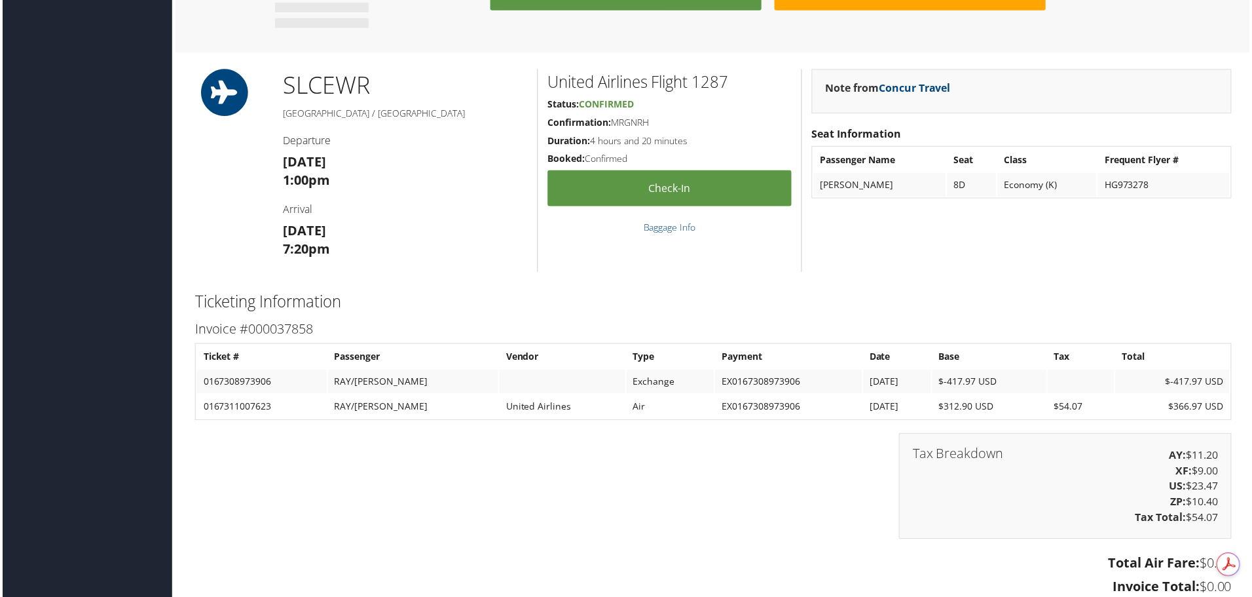
scroll to position [1092, 0]
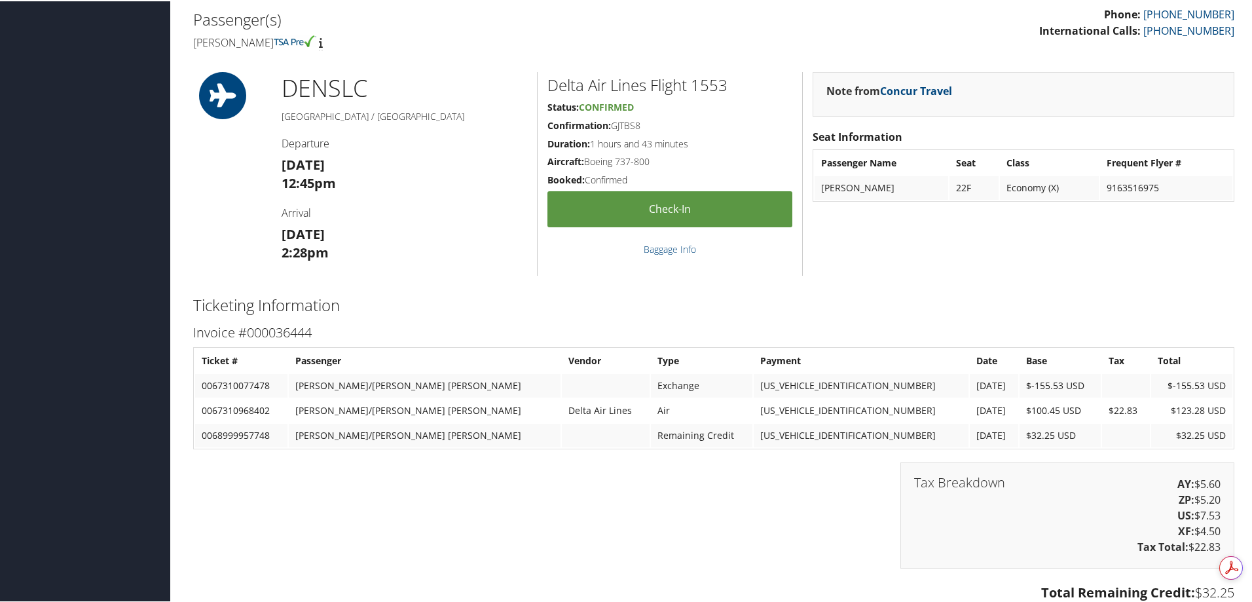
scroll to position [524, 0]
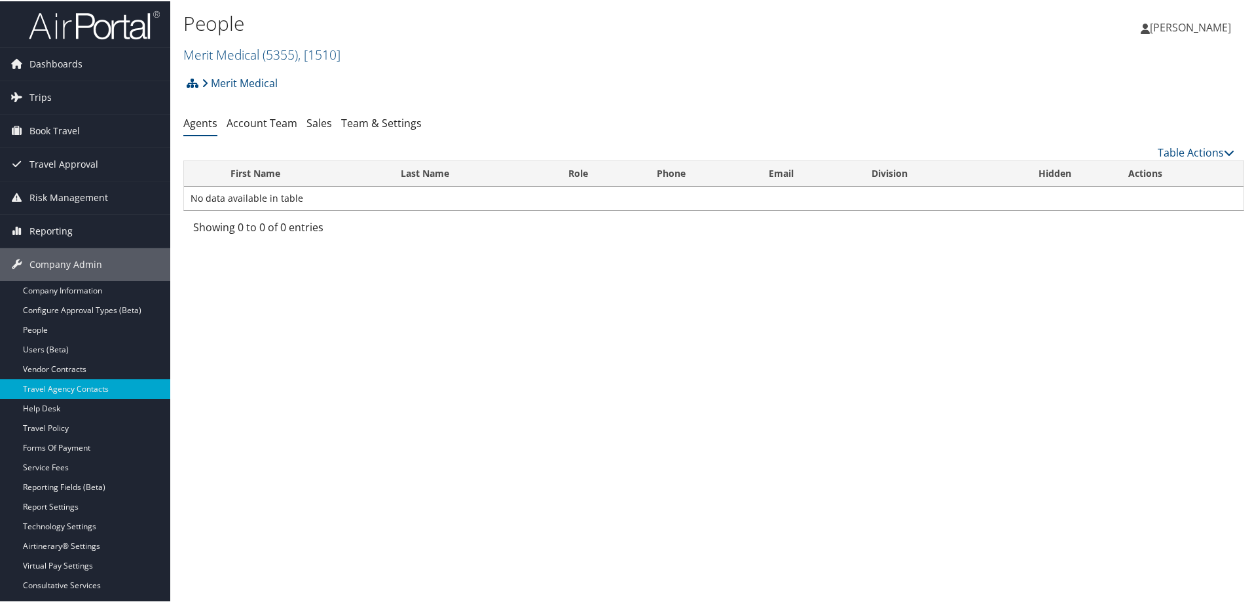
click at [225, 43] on h2 "Merit Medical ( 5355 ) , [ 1510 ]" at bounding box center [536, 52] width 707 height 22
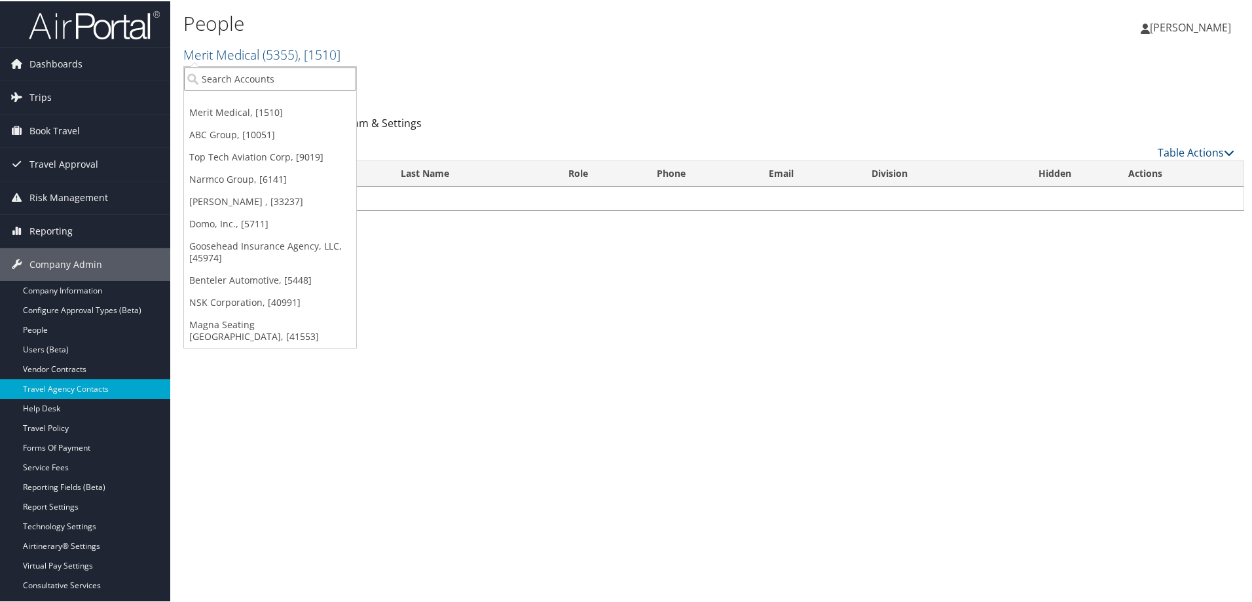
click at [240, 74] on input "search" at bounding box center [270, 77] width 172 height 24
type input "nu skin"
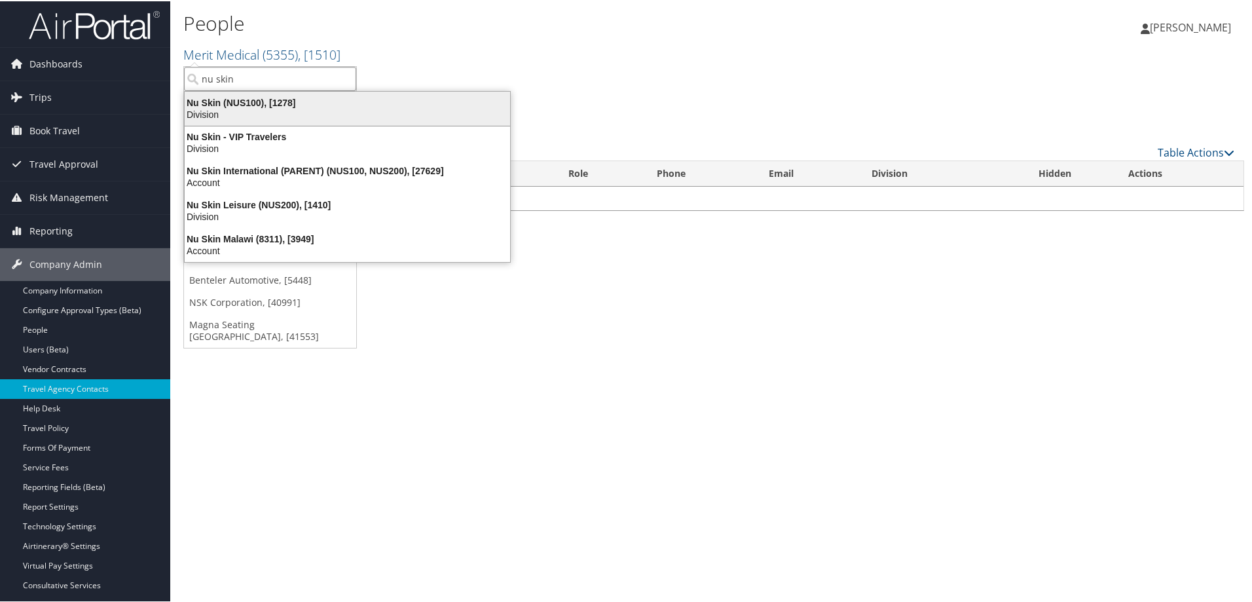
click at [254, 105] on div "Nu Skin (NUS100), [1278]" at bounding box center [347, 102] width 341 height 12
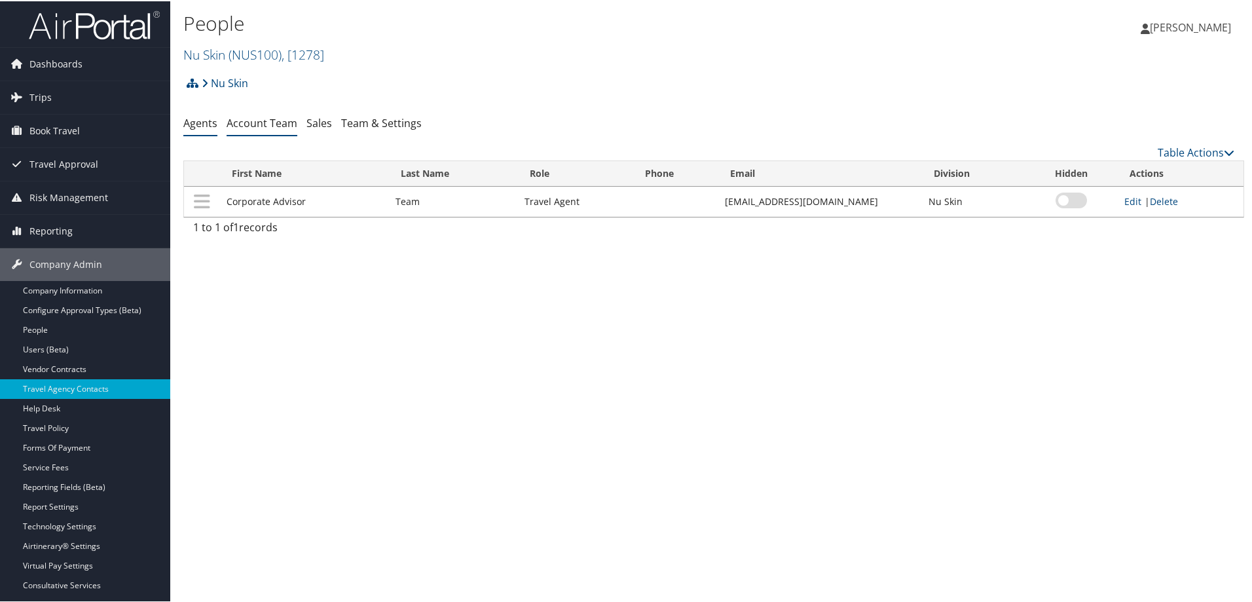
click at [267, 122] on link "Account Team" at bounding box center [262, 122] width 71 height 14
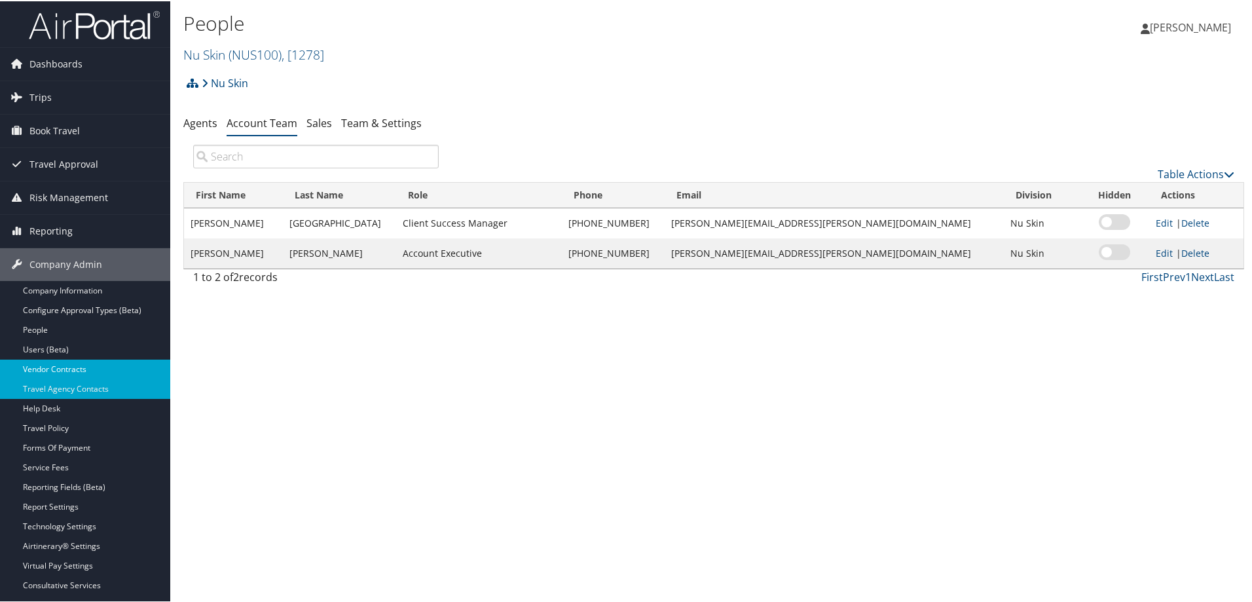
click at [56, 358] on link "Vendor Contracts" at bounding box center [85, 368] width 170 height 20
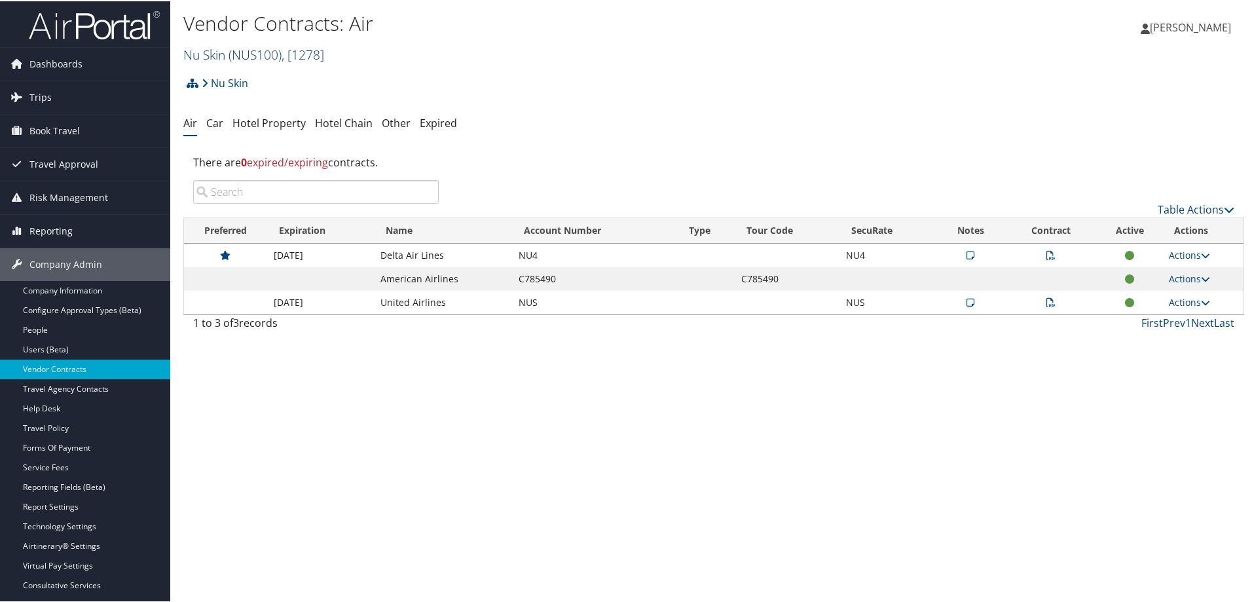
click at [200, 48] on link "Nu Skin ( NUS100 ) , [ 1278 ]" at bounding box center [253, 54] width 141 height 18
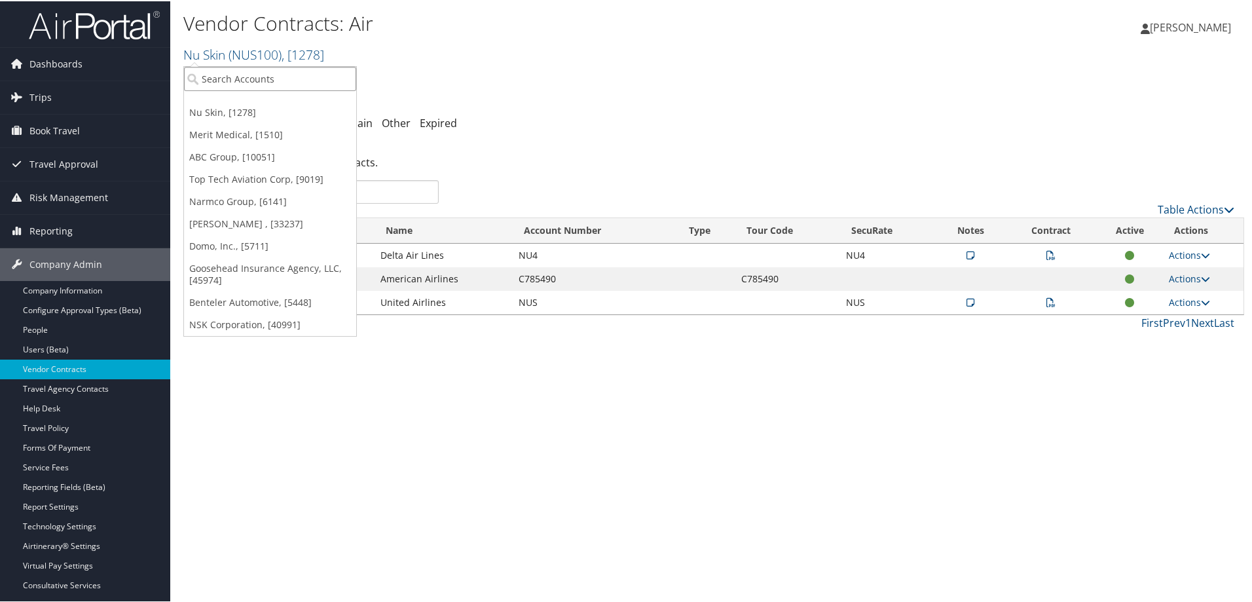
click at [220, 83] on input "search" at bounding box center [270, 77] width 172 height 24
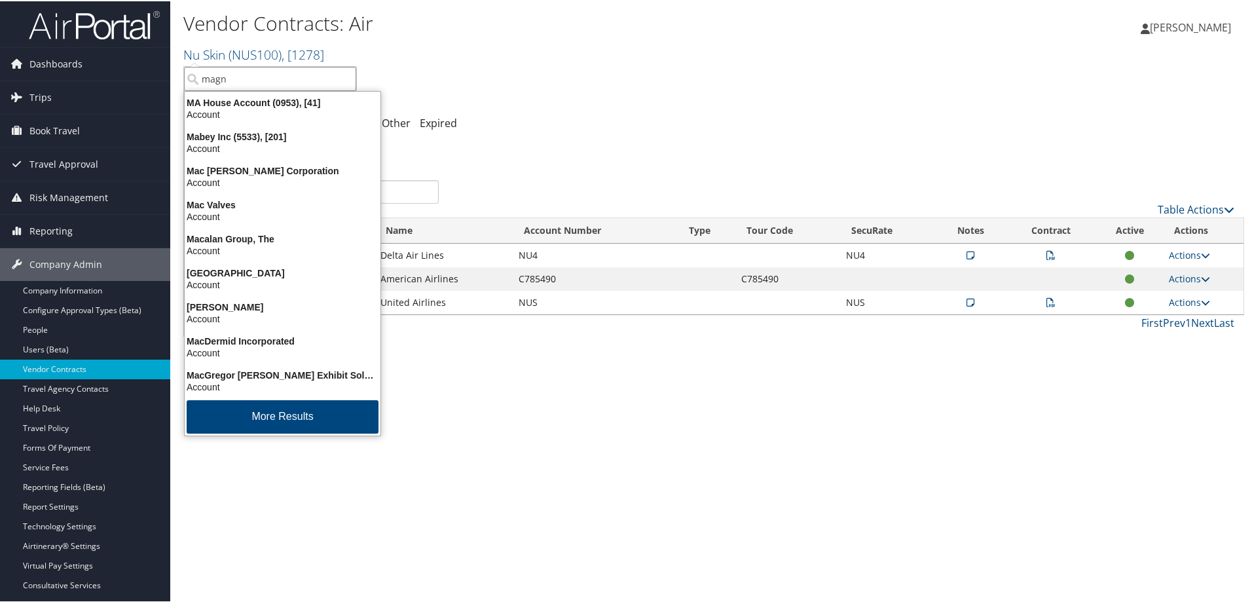
type input "magna"
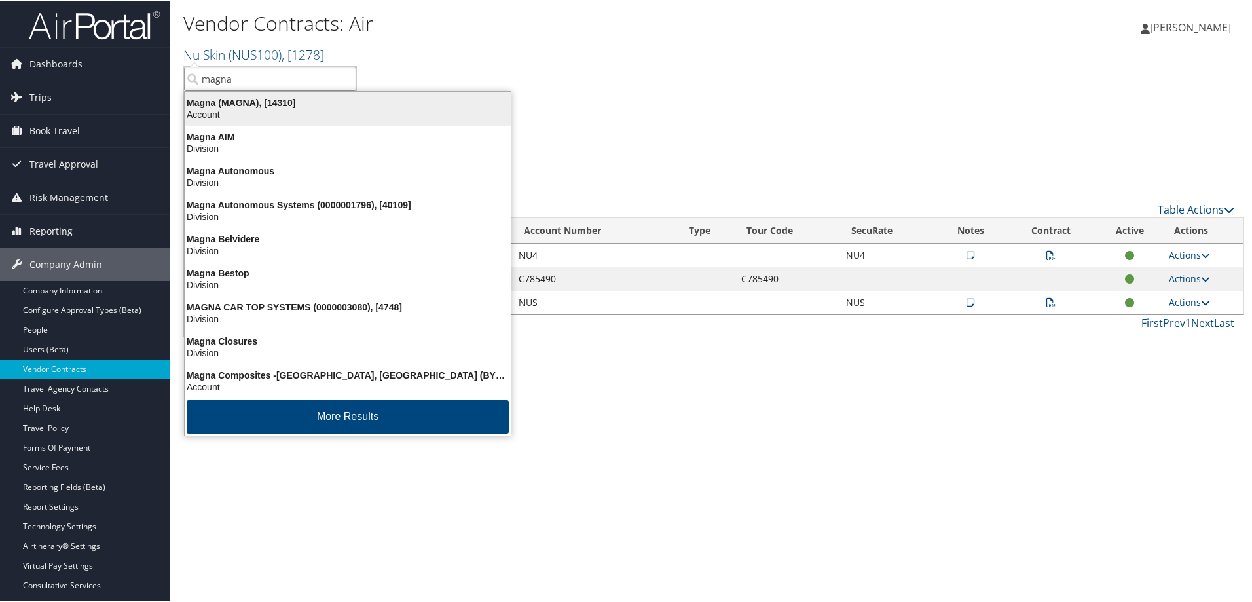
click at [233, 100] on div "Magna (MAGNA), [14310]" at bounding box center [348, 102] width 342 height 12
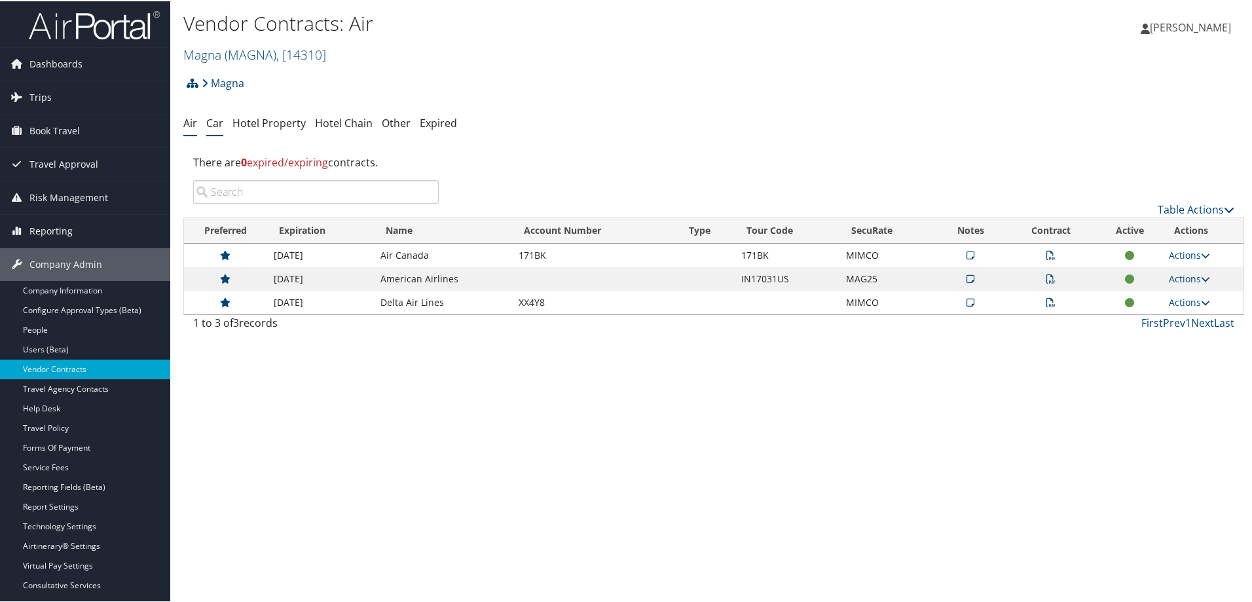
click at [212, 118] on link "Car" at bounding box center [214, 122] width 17 height 14
